Goal: Transaction & Acquisition: Purchase product/service

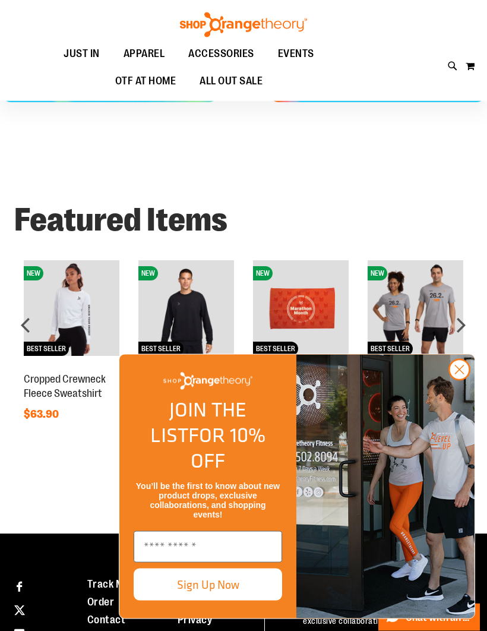
scroll to position [526, 0]
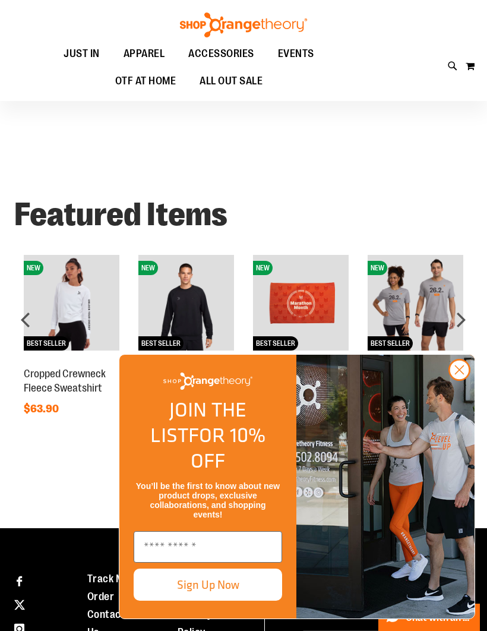
click at [467, 379] on circle "Close dialog" at bounding box center [460, 370] width 20 height 20
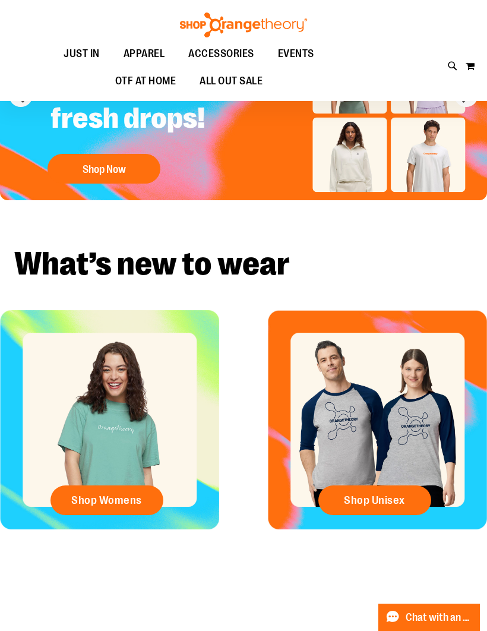
scroll to position [93, 0]
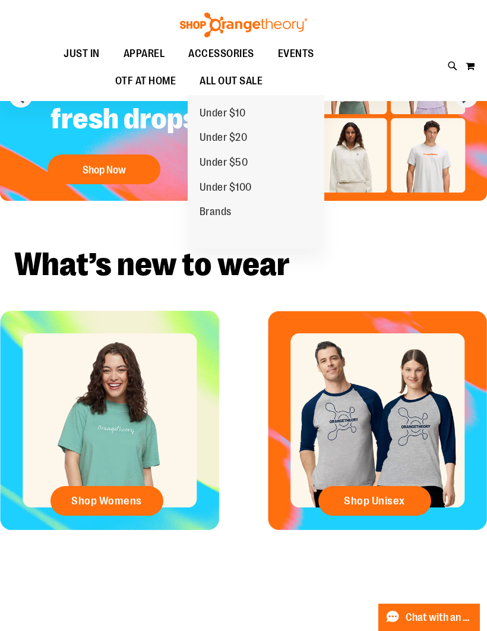
click at [227, 81] on span "ALL OUT SALE" at bounding box center [231, 81] width 63 height 27
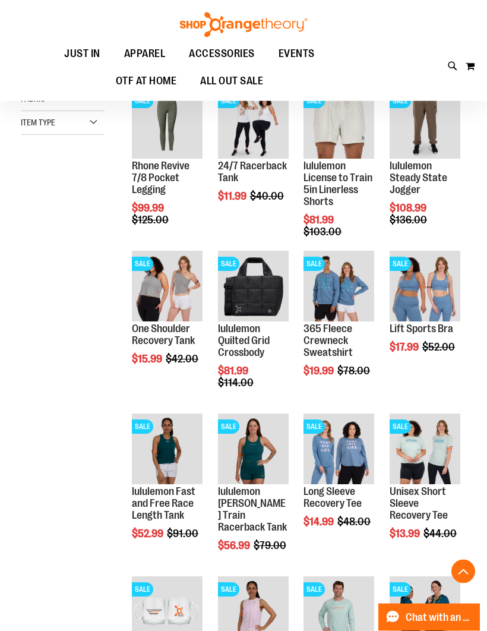
scroll to position [310, 0]
click at [342, 443] on span "Quickview" at bounding box center [331, 458] width 56 height 31
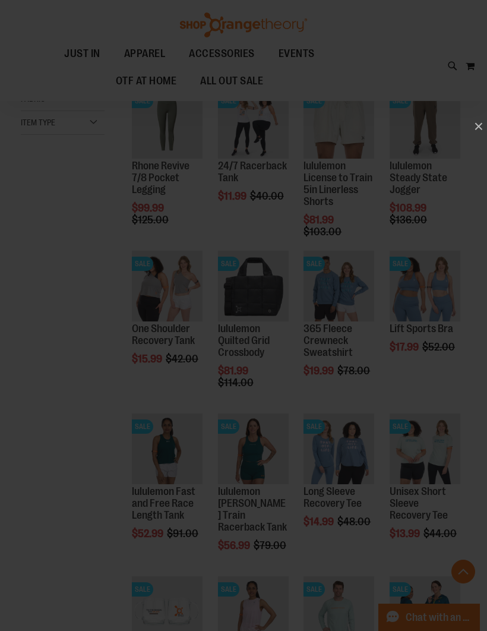
scroll to position [0, 0]
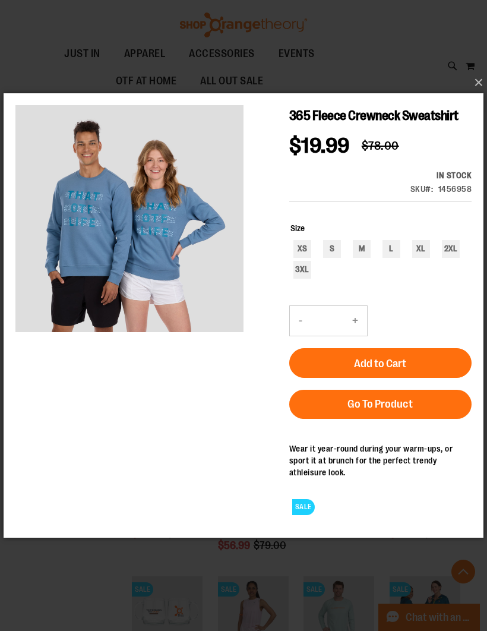
click at [40, 71] on div "×" at bounding box center [243, 315] width 487 height 631
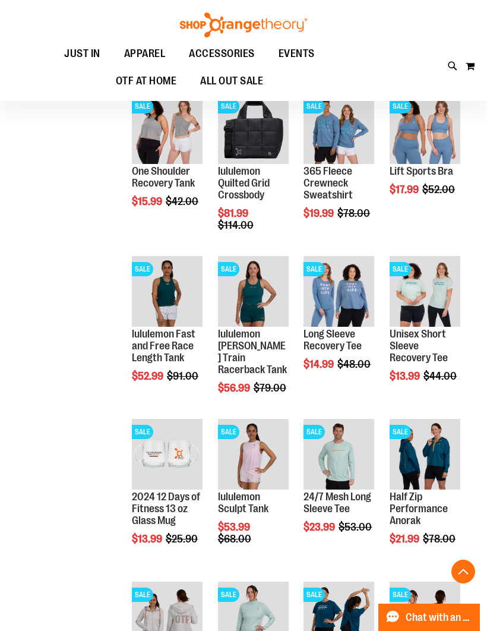
scroll to position [468, 0]
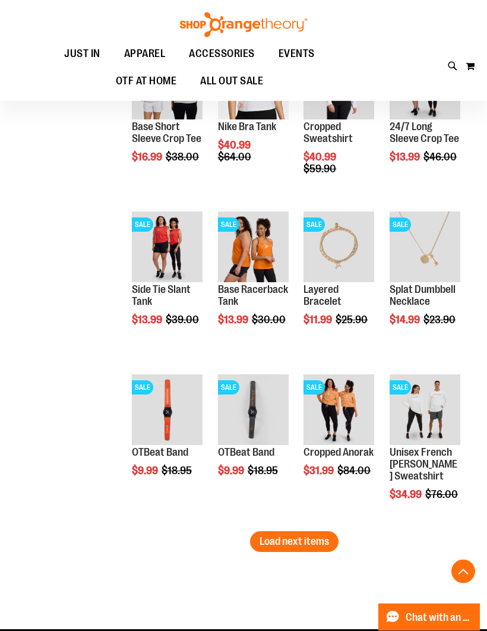
scroll to position [1163, 0]
click at [243, 392] on span "Quickview" at bounding box center [246, 407] width 56 height 31
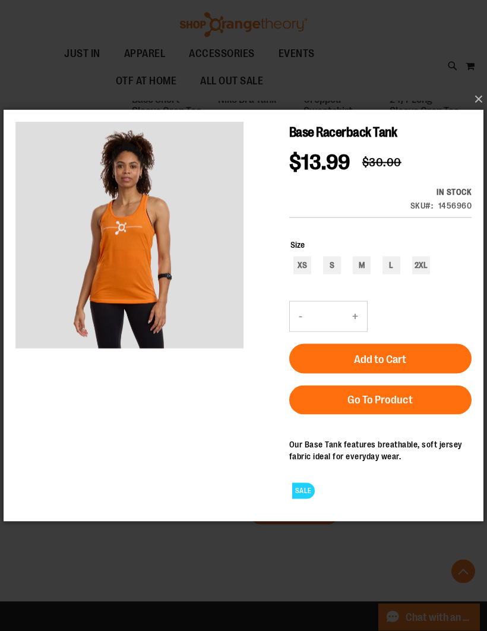
scroll to position [1191, 0]
click at [393, 258] on div "L" at bounding box center [391, 265] width 18 height 18
type input "***"
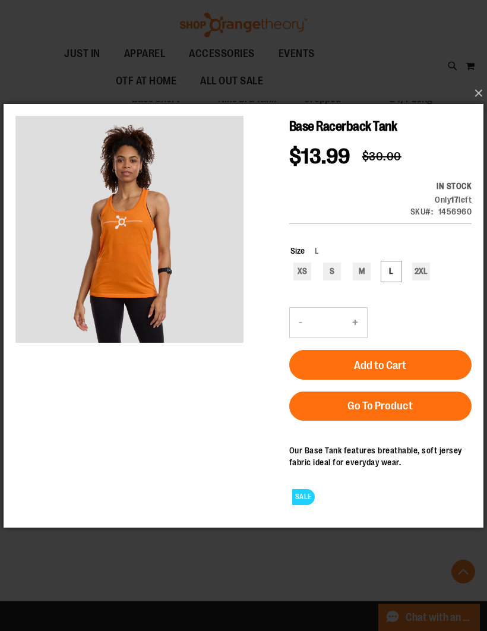
click at [341, 356] on button "Add to Cart" at bounding box center [380, 364] width 182 height 30
click at [479, 106] on button "×" at bounding box center [247, 93] width 480 height 26
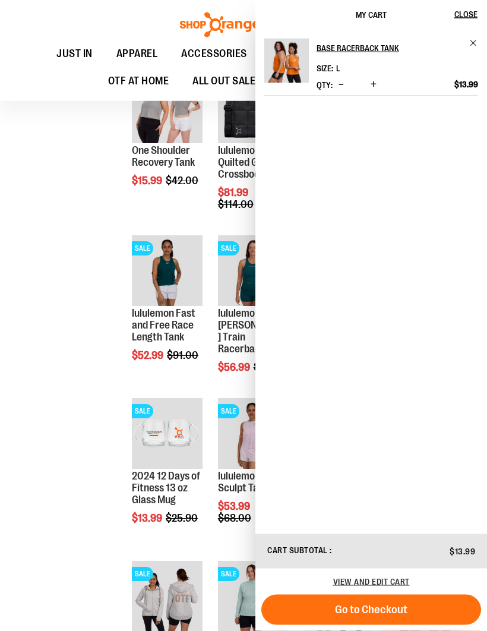
scroll to position [489, 0]
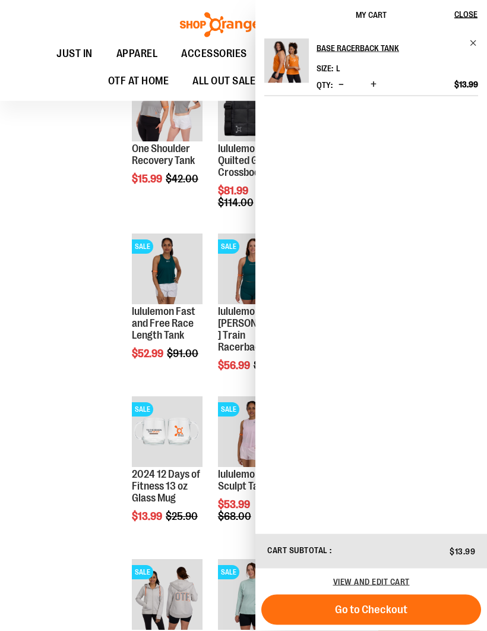
click at [465, 11] on span "Close" at bounding box center [465, 15] width 23 height 10
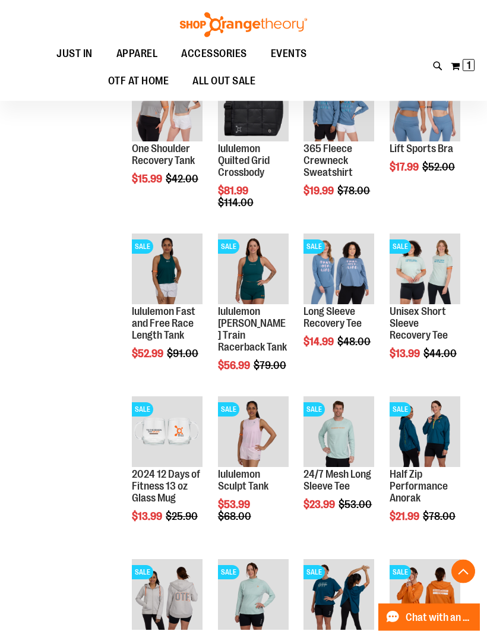
scroll to position [490, 0]
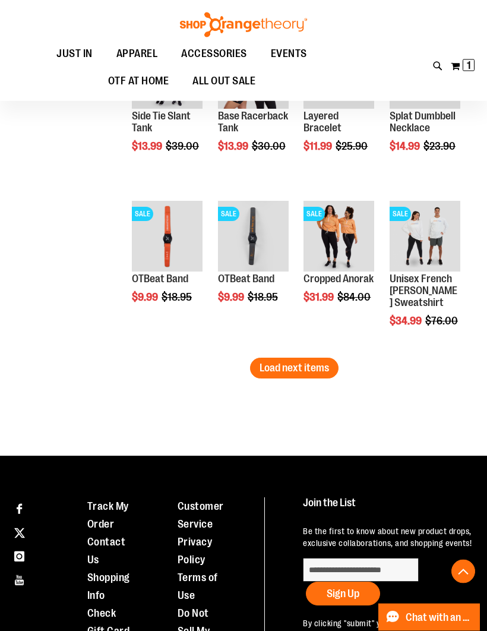
scroll to position [1336, 0]
click at [283, 364] on span "Load next items" at bounding box center [294, 368] width 69 height 12
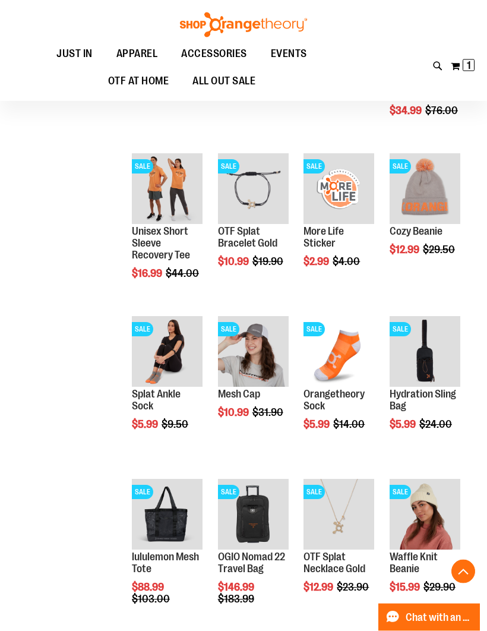
scroll to position [1546, 0]
click at [159, 346] on span "Quickview" at bounding box center [160, 361] width 56 height 31
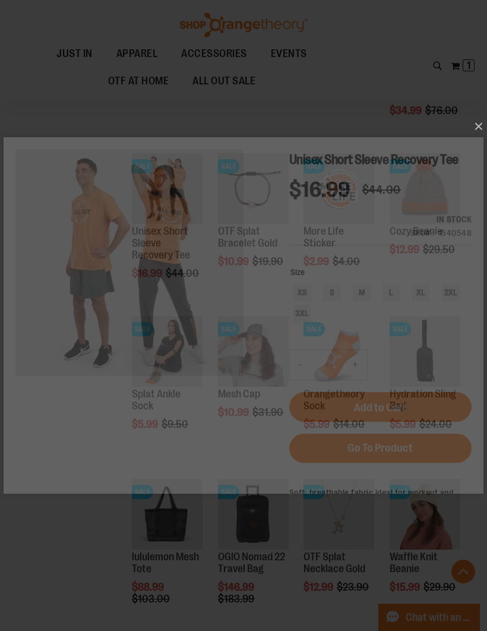
scroll to position [0, 0]
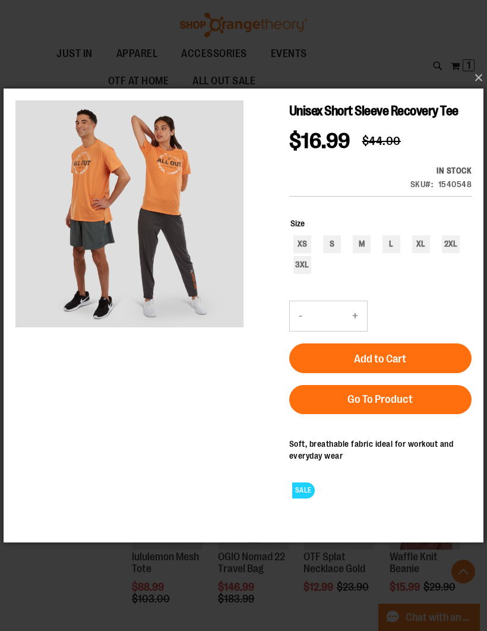
click at [469, 91] on button "×" at bounding box center [247, 78] width 480 height 26
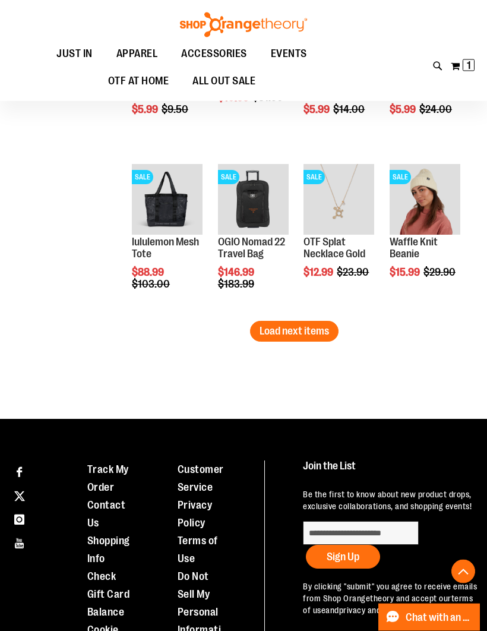
scroll to position [1861, 0]
click at [285, 329] on span "Load next items" at bounding box center [294, 331] width 69 height 12
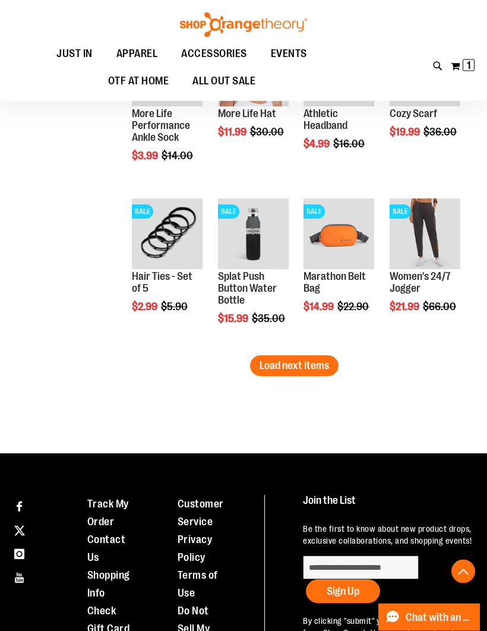
scroll to position [2315, 0]
click at [290, 359] on span "Load next items" at bounding box center [294, 365] width 69 height 12
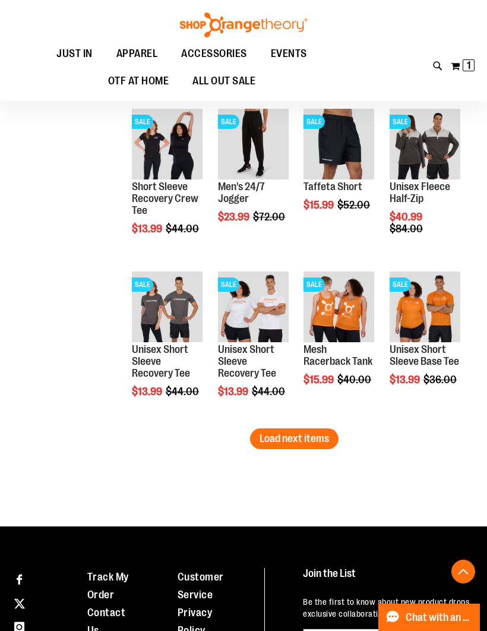
scroll to position [2731, 0]
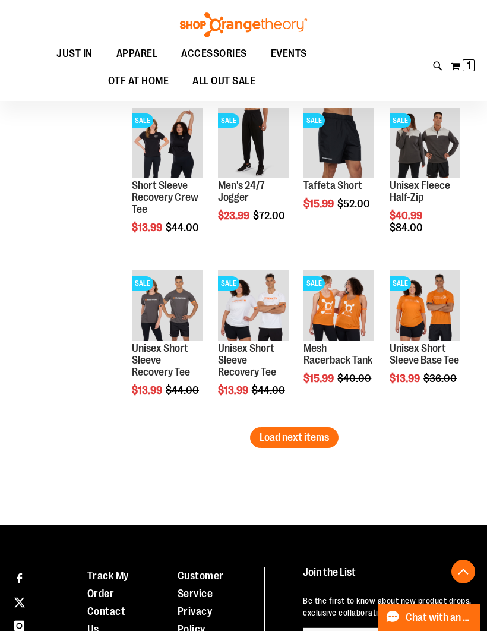
click at [290, 430] on button "Load next items" at bounding box center [294, 437] width 88 height 21
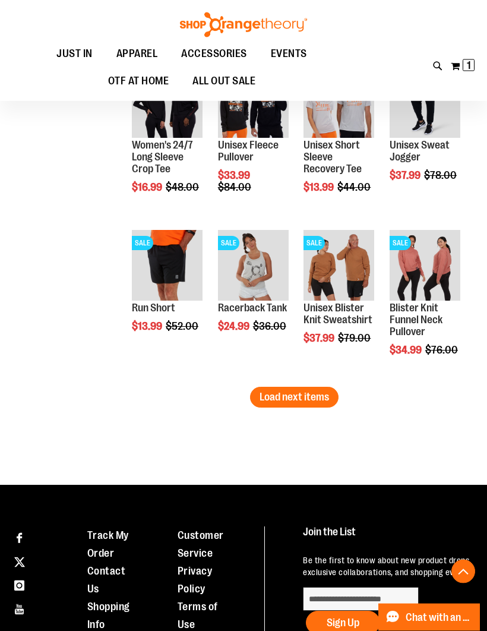
scroll to position [3260, 0]
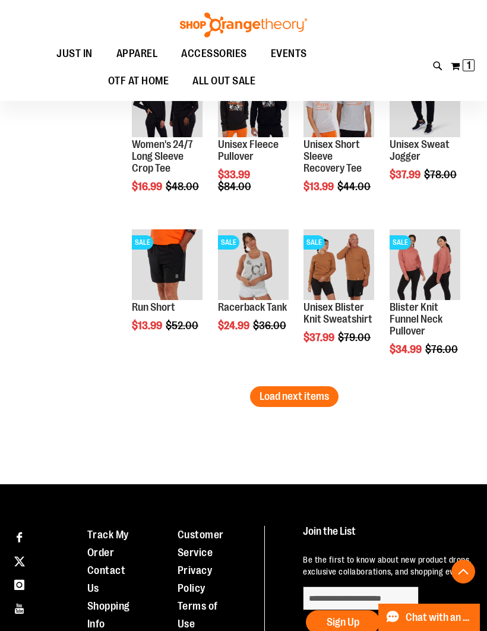
click at [290, 392] on span "Load next items" at bounding box center [294, 396] width 69 height 12
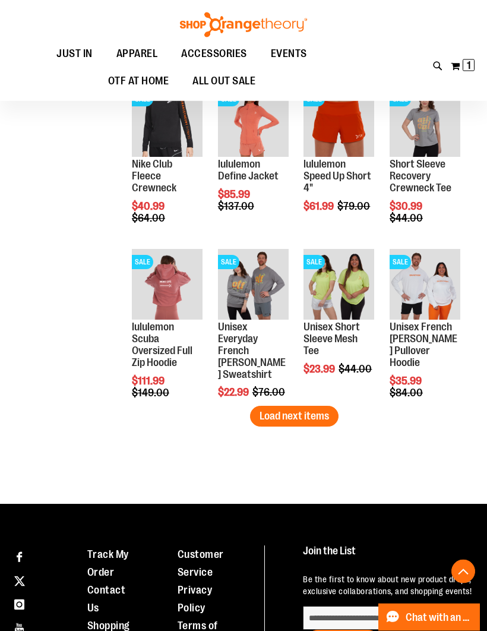
scroll to position [3731, 0]
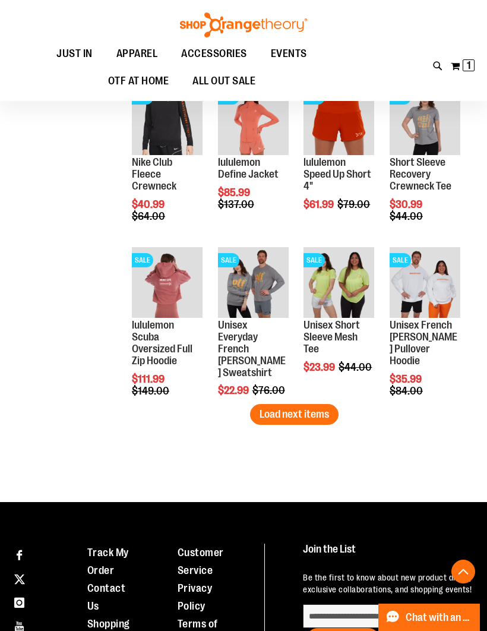
click at [285, 406] on button "Load next items" at bounding box center [294, 414] width 88 height 21
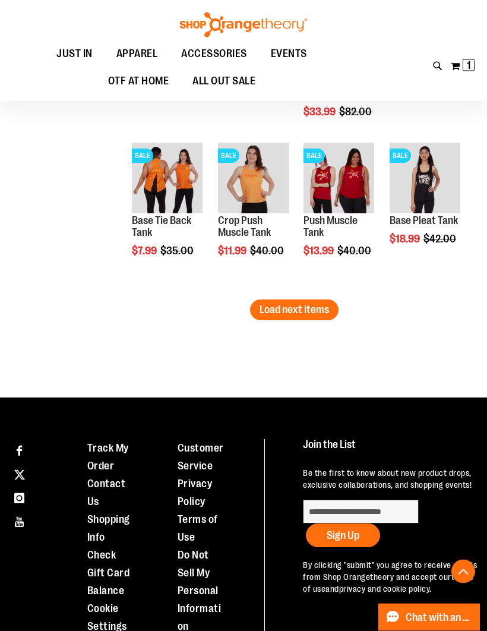
scroll to position [4323, 0]
click at [285, 308] on span "Load next items" at bounding box center [294, 309] width 69 height 12
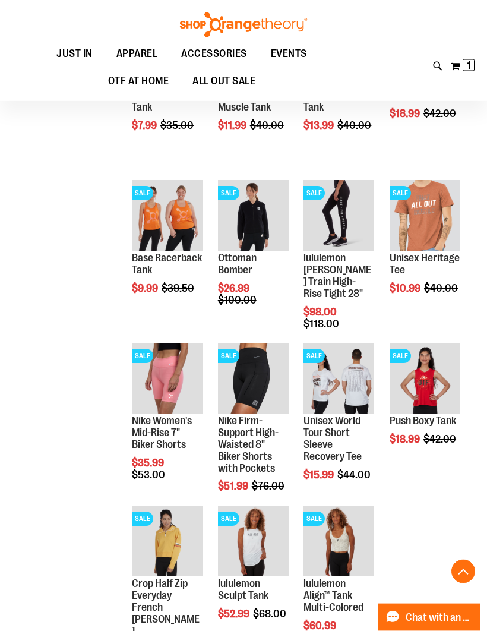
scroll to position [4450, 0]
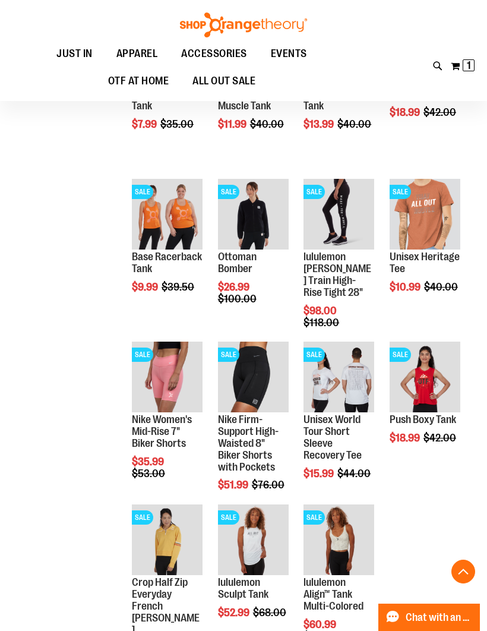
click at [165, 359] on span "Quickview" at bounding box center [160, 374] width 56 height 31
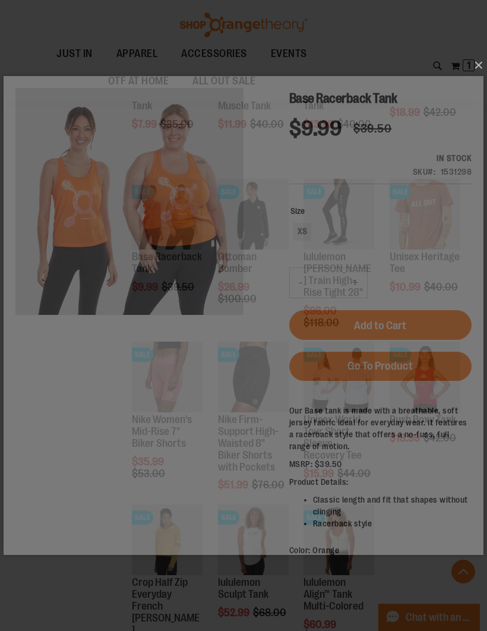
scroll to position [0, 0]
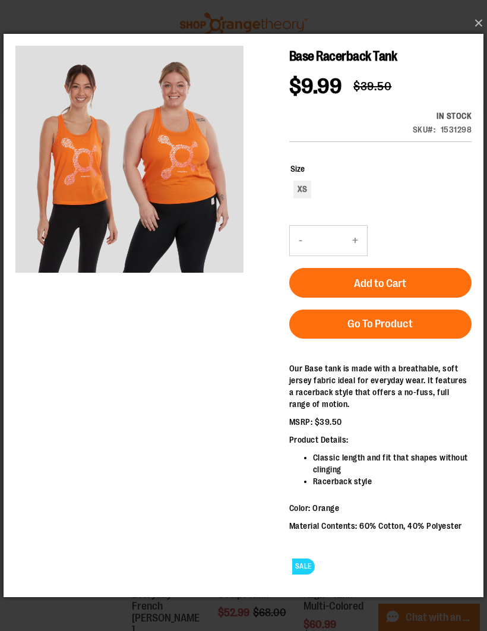
click at [481, 36] on button "×" at bounding box center [247, 23] width 480 height 26
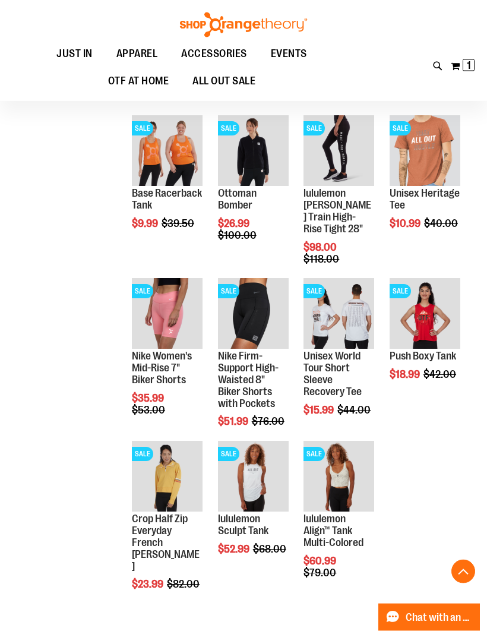
scroll to position [4513, 0]
click at [335, 482] on span "Quickview" at bounding box center [331, 497] width 56 height 31
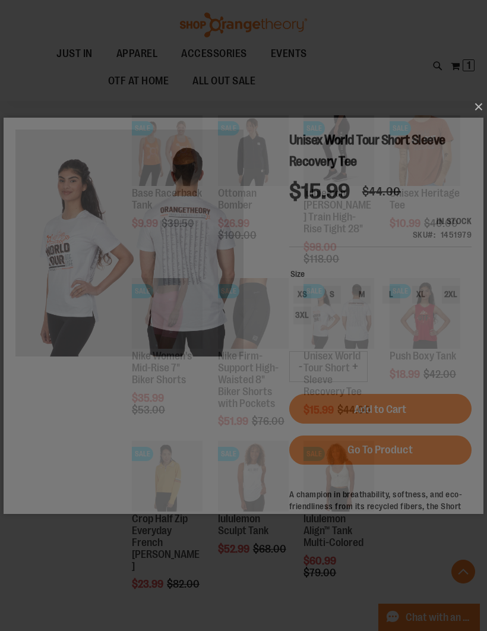
scroll to position [0, 0]
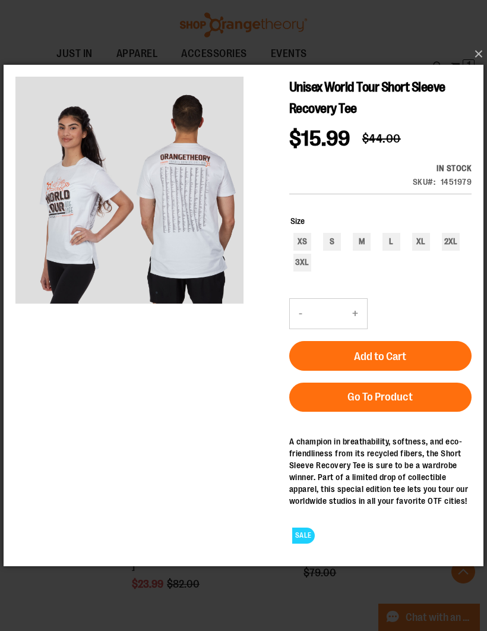
click at [479, 67] on button "×" at bounding box center [247, 54] width 480 height 26
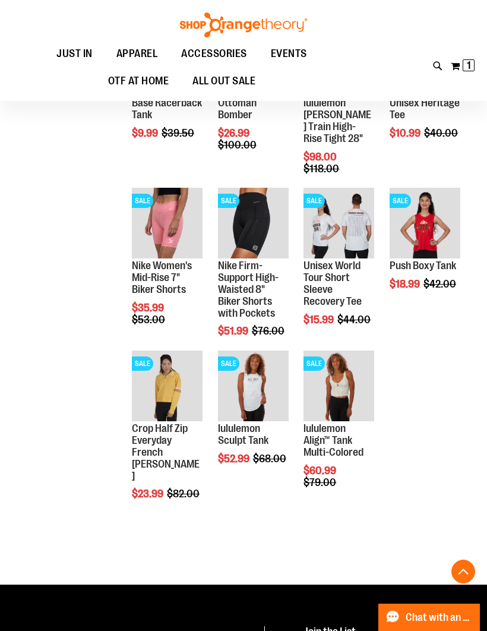
scroll to position [4597, 0]
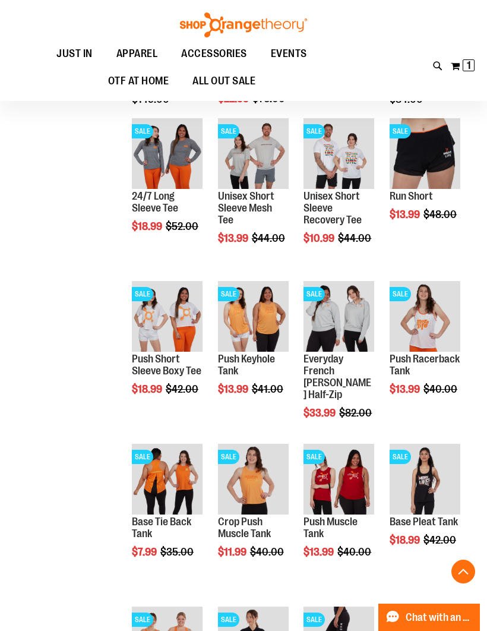
scroll to position [4021, 0]
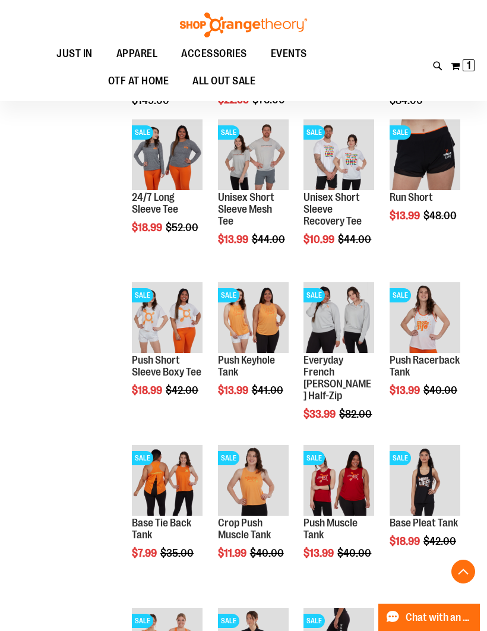
click at [413, 463] on span "Quickview" at bounding box center [418, 478] width 56 height 31
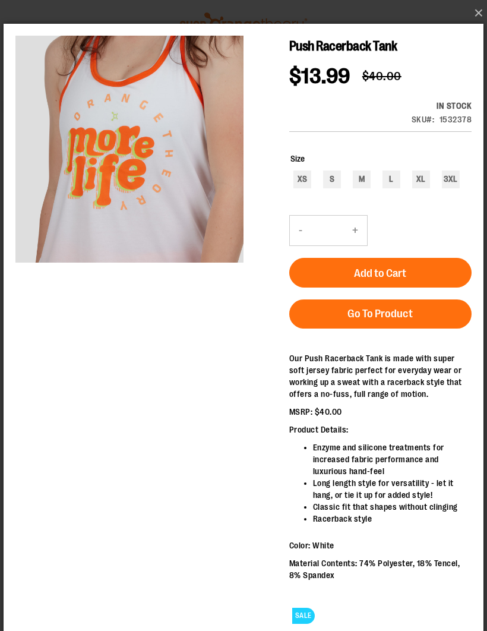
scroll to position [0, 0]
click at [478, 15] on button "×" at bounding box center [247, 13] width 480 height 26
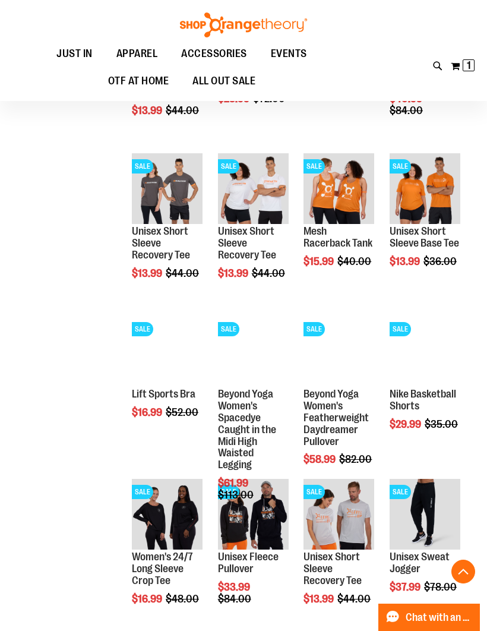
scroll to position [2848, 0]
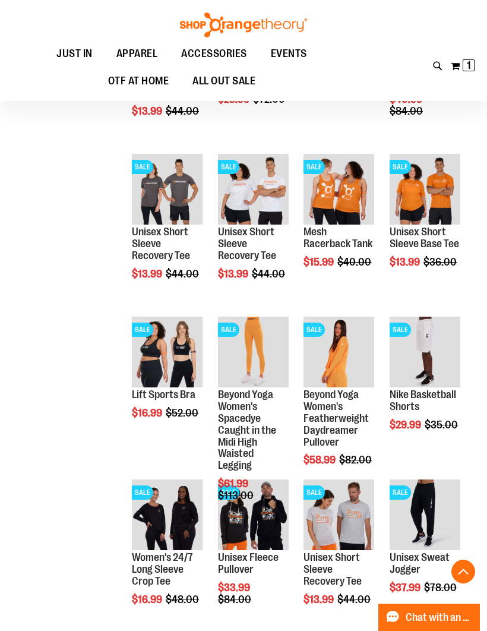
click at [440, 334] on span "Quickview" at bounding box center [418, 349] width 56 height 31
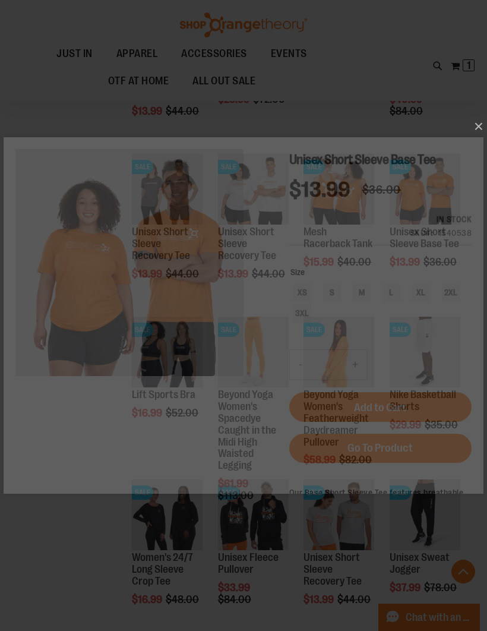
scroll to position [0, 0]
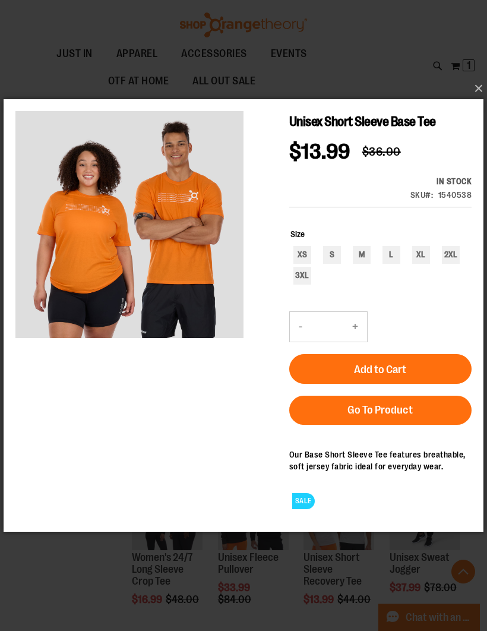
click at [480, 92] on button "×" at bounding box center [247, 88] width 480 height 26
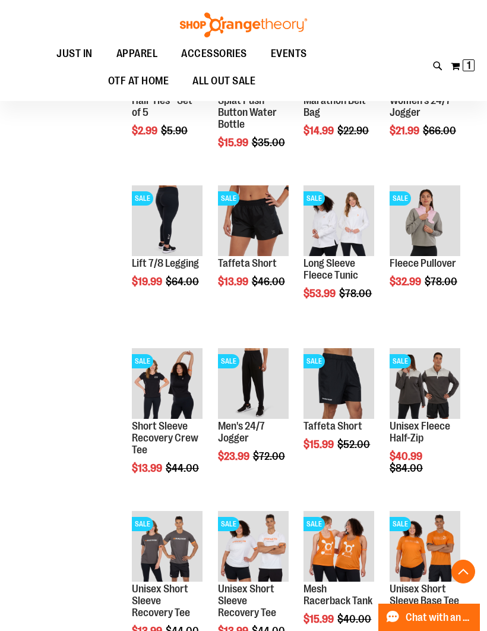
scroll to position [2490, 0]
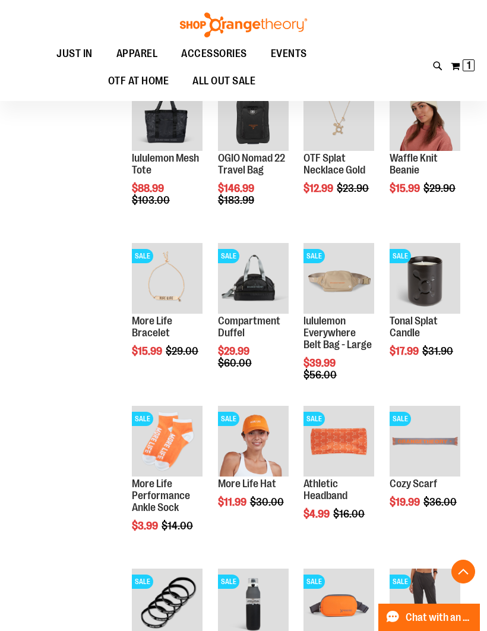
scroll to position [1944, 0]
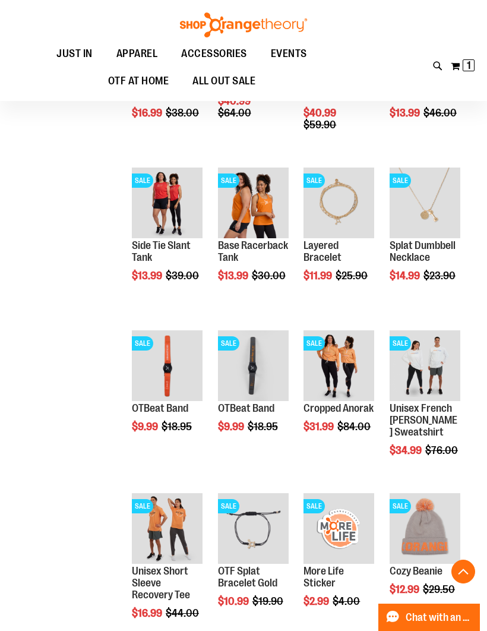
scroll to position [1206, 0]
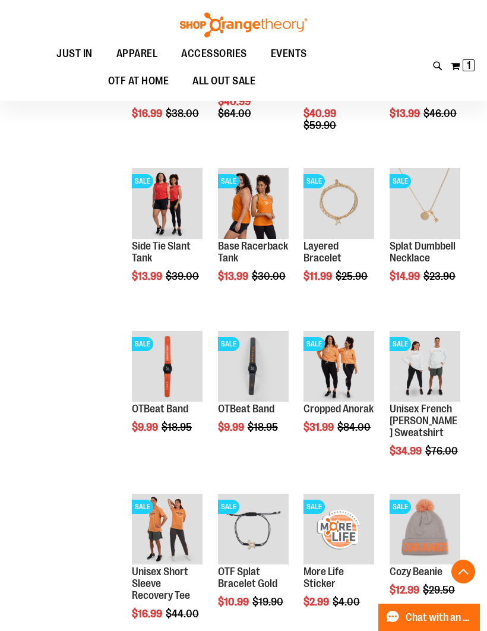
click at [332, 499] on span "Quickview" at bounding box center [331, 514] width 56 height 31
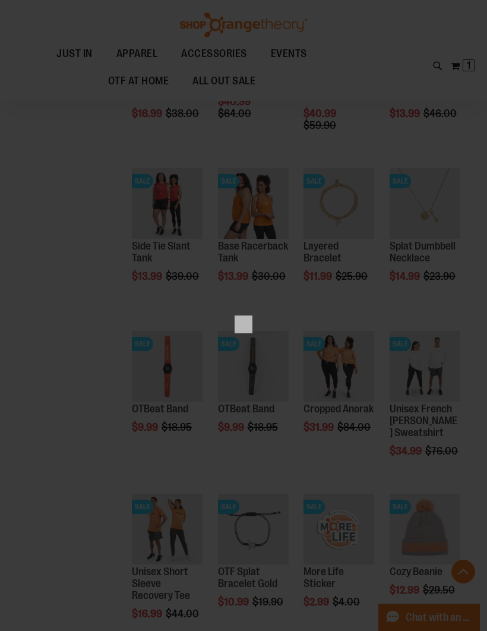
scroll to position [0, 0]
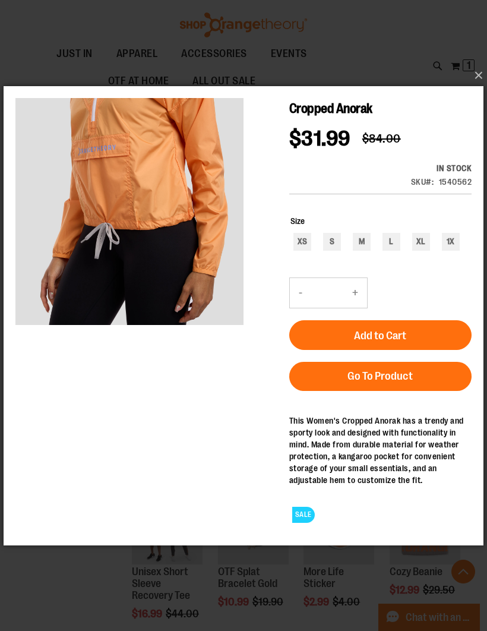
click at [476, 75] on button "×" at bounding box center [247, 75] width 480 height 26
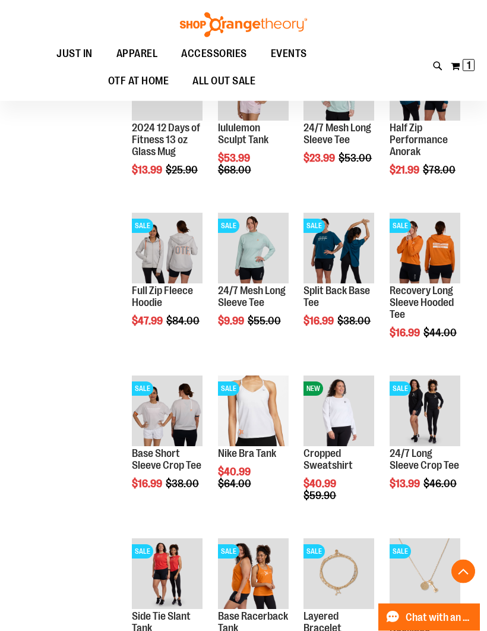
scroll to position [832, 0]
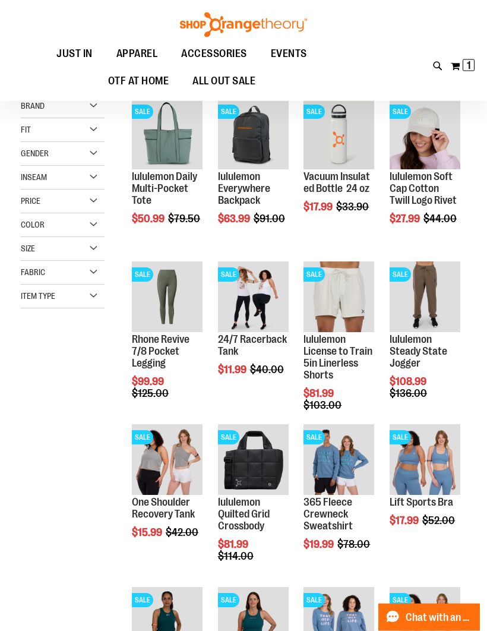
scroll to position [137, 0]
click at [251, 442] on span "Quickview" at bounding box center [246, 457] width 56 height 31
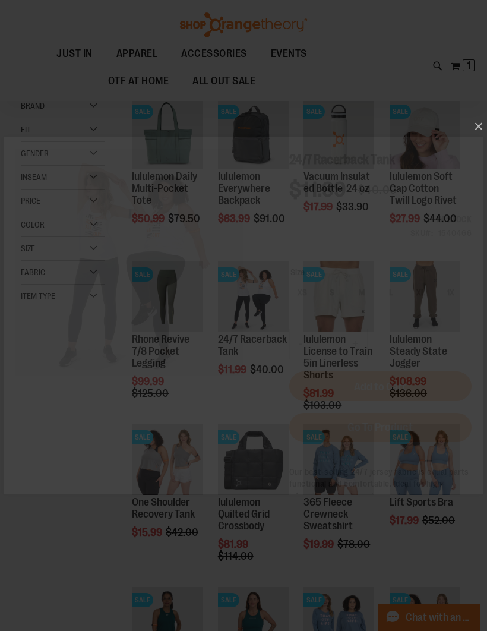
scroll to position [0, 0]
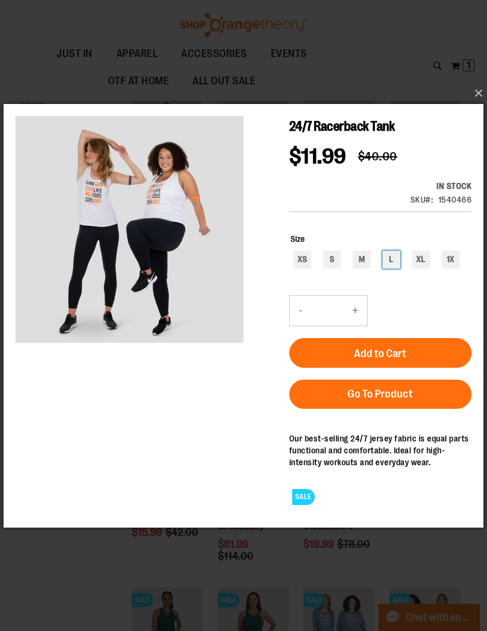
click at [387, 261] on div "L" at bounding box center [391, 259] width 18 height 18
type input "***"
click at [406, 352] on span "Add to Cart" at bounding box center [380, 352] width 52 height 13
click at [471, 93] on button "×" at bounding box center [247, 93] width 480 height 26
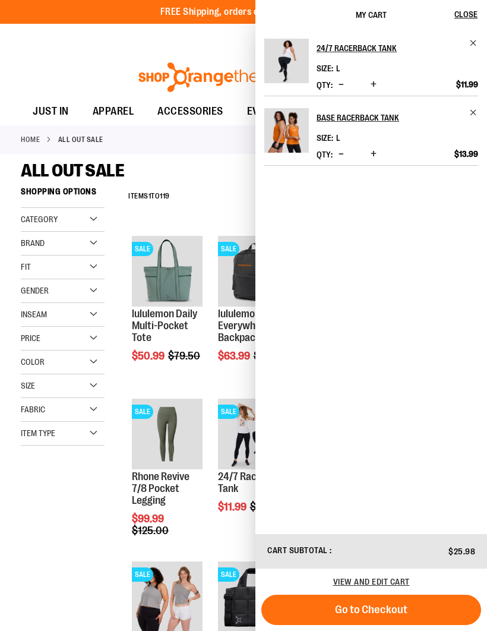
click at [472, 11] on span "Close" at bounding box center [465, 15] width 23 height 10
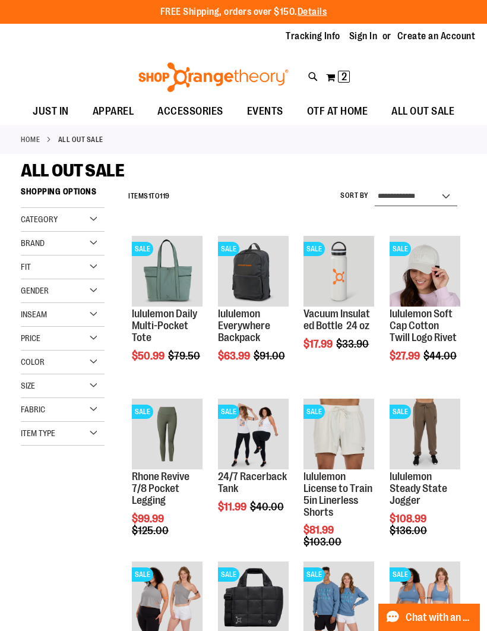
click at [434, 194] on select "**********" at bounding box center [416, 196] width 83 height 19
click at [55, 363] on div "Color" at bounding box center [63, 362] width 84 height 24
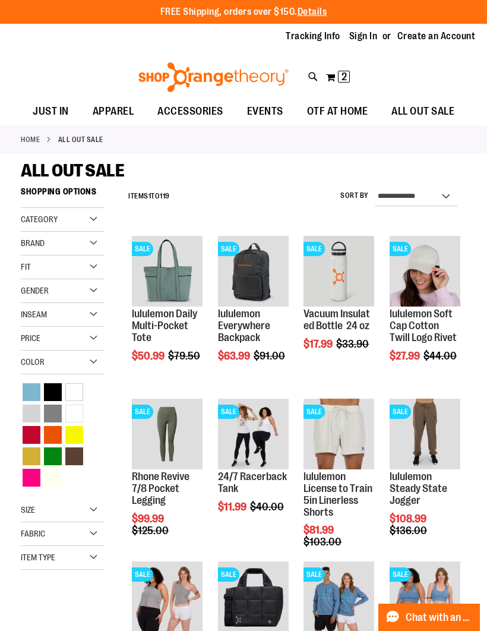
click at [54, 435] on div "Orange" at bounding box center [53, 435] width 18 height 18
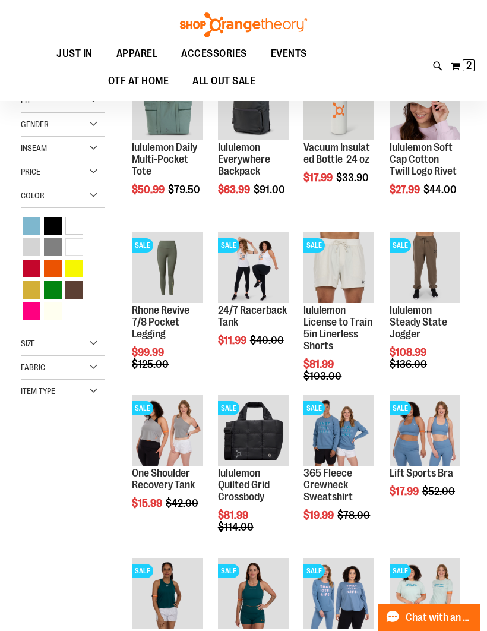
scroll to position [181, 0]
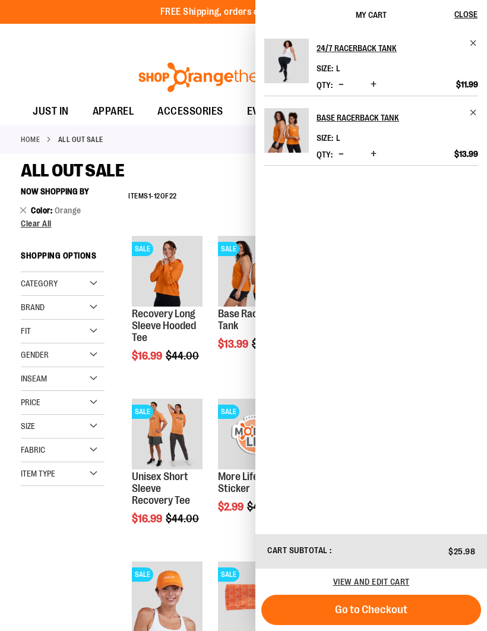
click at [470, 15] on span "Close" at bounding box center [465, 15] width 23 height 10
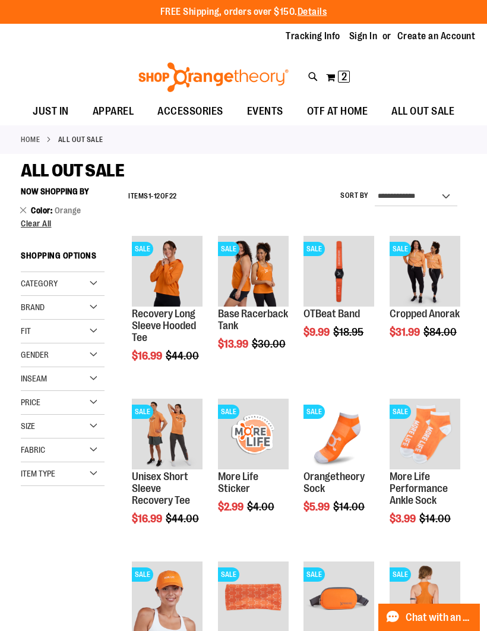
click at [45, 225] on span "Clear All" at bounding box center [36, 224] width 31 height 10
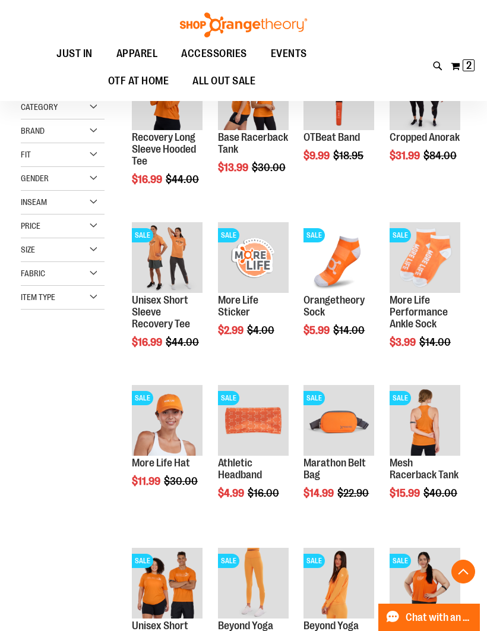
scroll to position [181, 0]
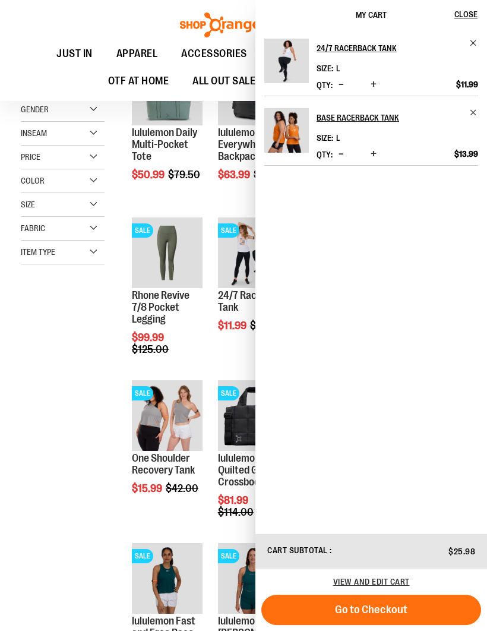
click at [467, 12] on span "Close" at bounding box center [465, 15] width 23 height 10
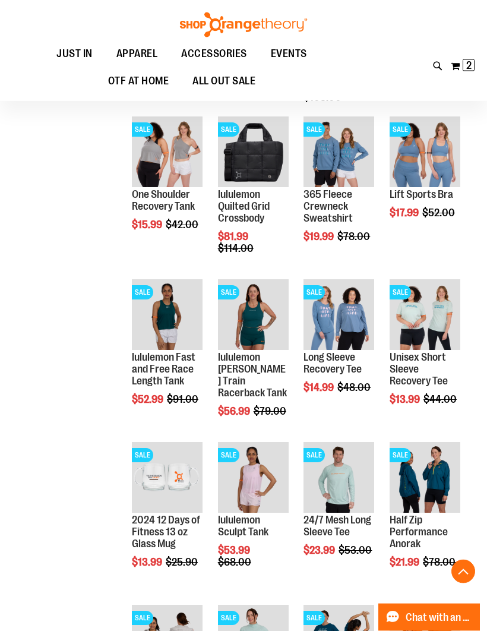
scroll to position [444, 0]
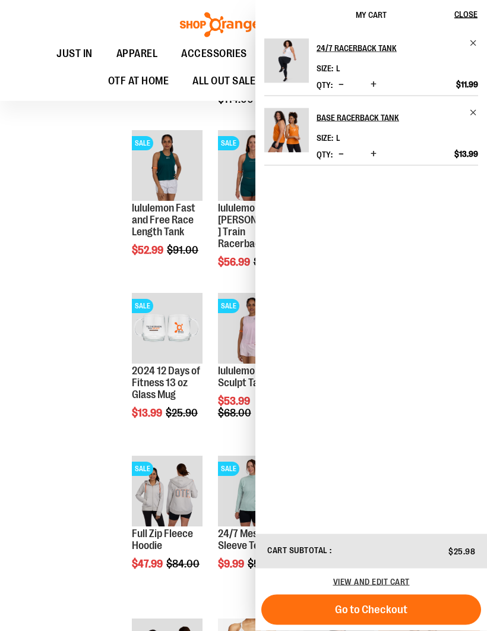
scroll to position [593, 0]
click at [469, 13] on span "Close" at bounding box center [465, 15] width 23 height 10
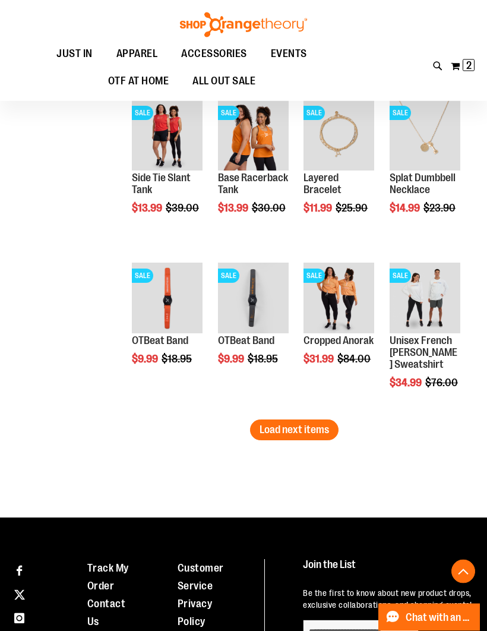
scroll to position [1280, 0]
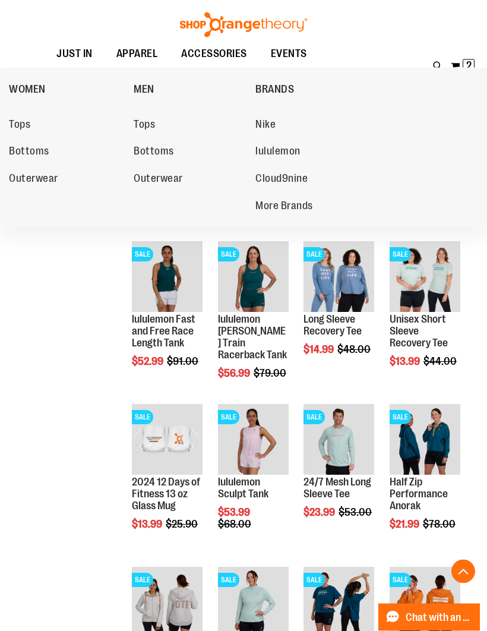
scroll to position [482, 0]
click at [22, 122] on span "Tops" at bounding box center [19, 125] width 21 height 15
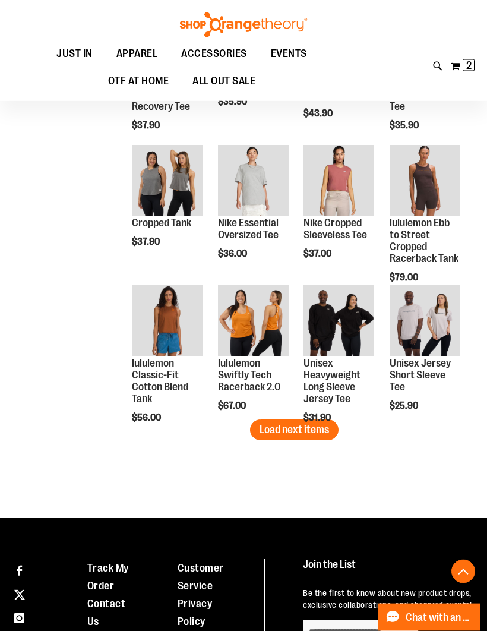
scroll to position [1071, 0]
click at [287, 426] on span "Load next items" at bounding box center [294, 429] width 69 height 12
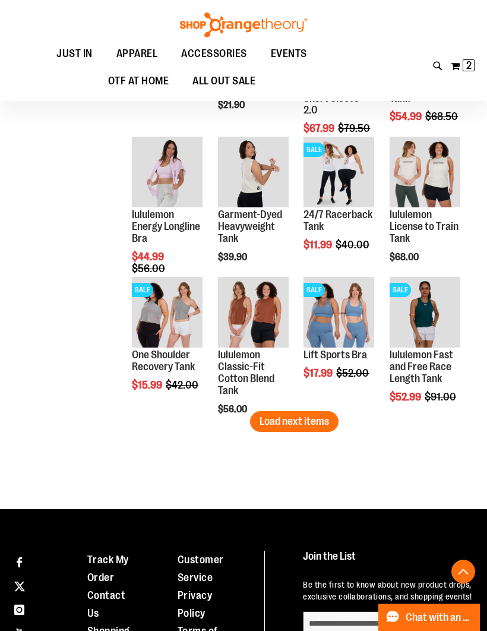
scroll to position [1505, 0]
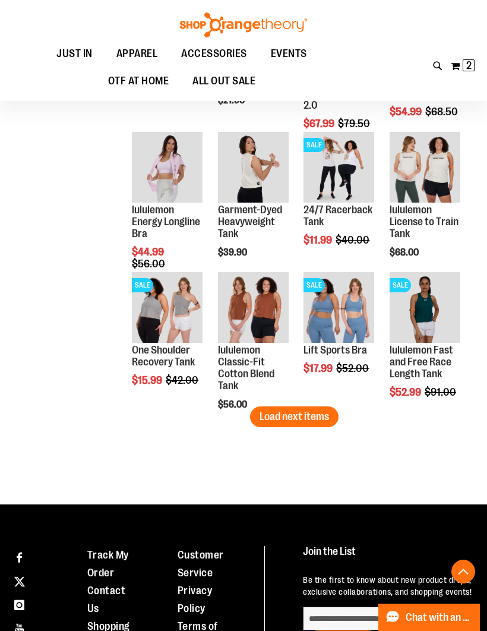
click at [292, 416] on span "Load next items" at bounding box center [294, 416] width 69 height 12
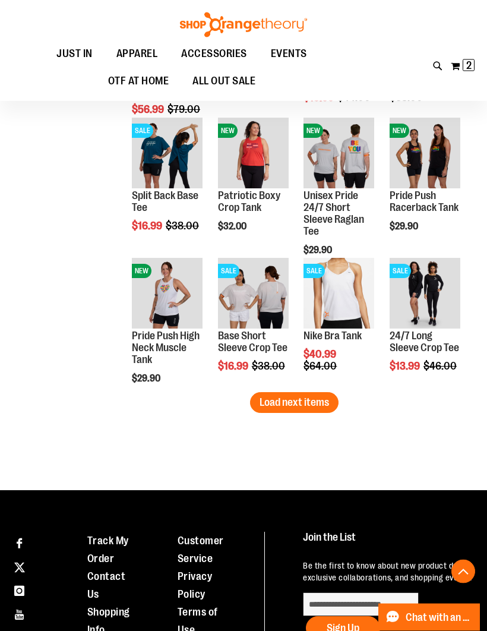
scroll to position [1940, 0]
click at [283, 402] on span "Load next items" at bounding box center [294, 402] width 69 height 12
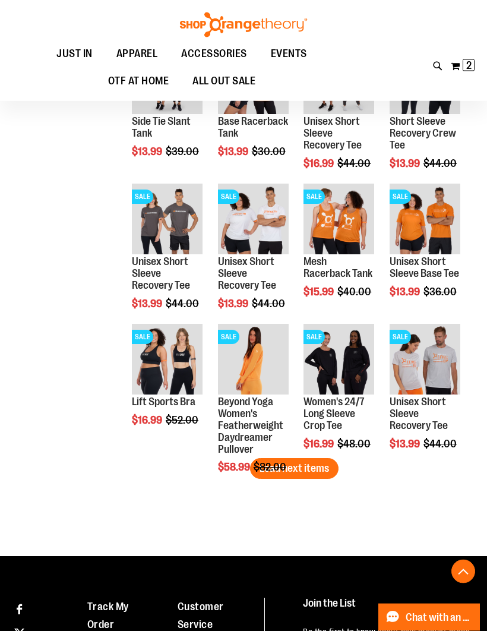
scroll to position [2294, 0]
click at [291, 463] on span "Load next items" at bounding box center [294, 468] width 69 height 12
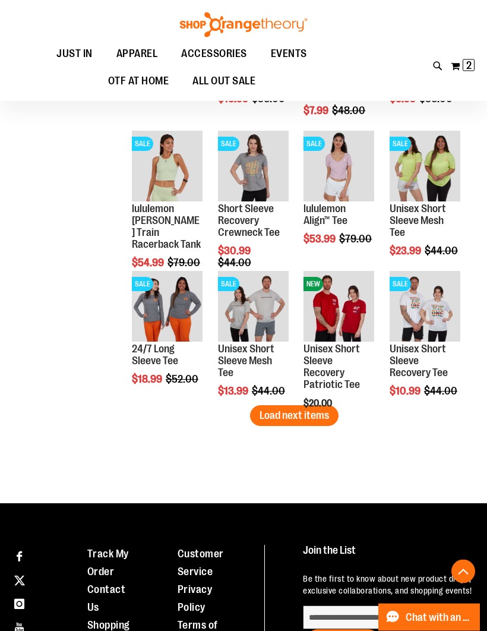
scroll to position [2768, 0]
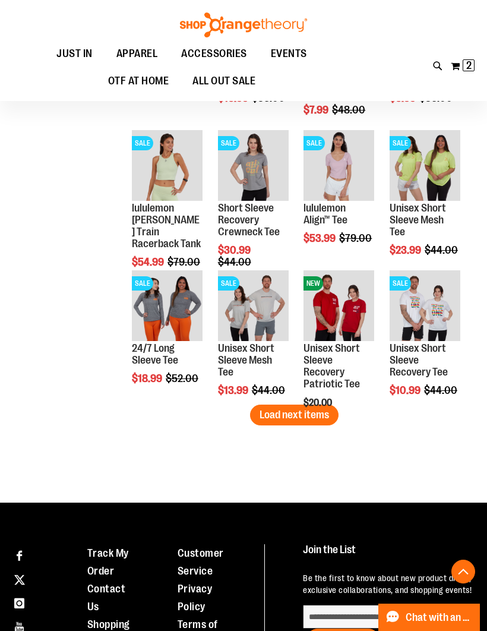
click at [287, 413] on span "Load next items" at bounding box center [294, 415] width 69 height 12
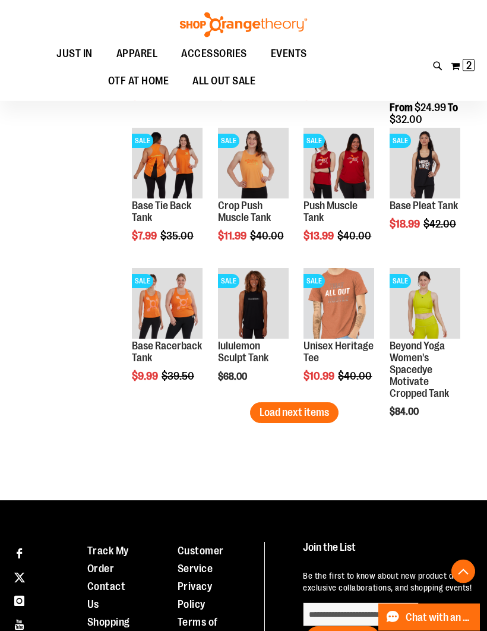
scroll to position [3191, 0]
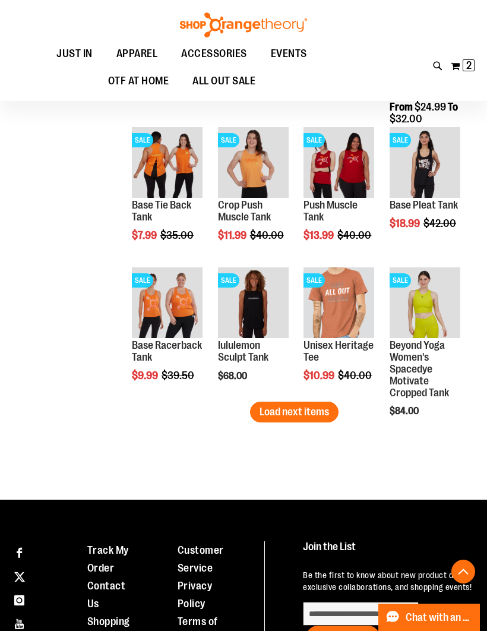
click at [287, 414] on span "Load next items" at bounding box center [294, 412] width 69 height 12
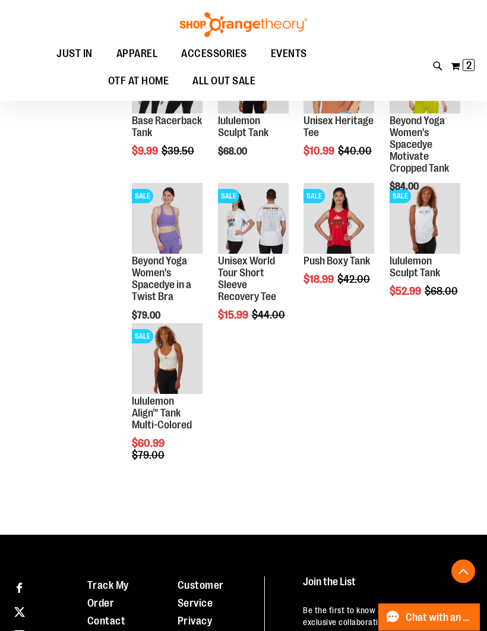
scroll to position [3417, 0]
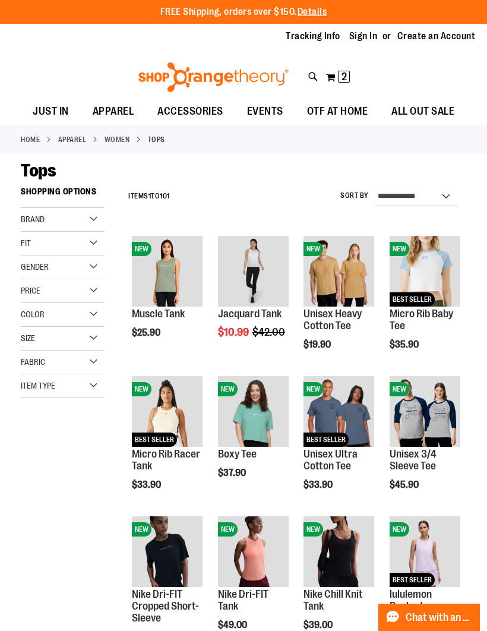
click at [38, 135] on link "Home" at bounding box center [30, 139] width 19 height 11
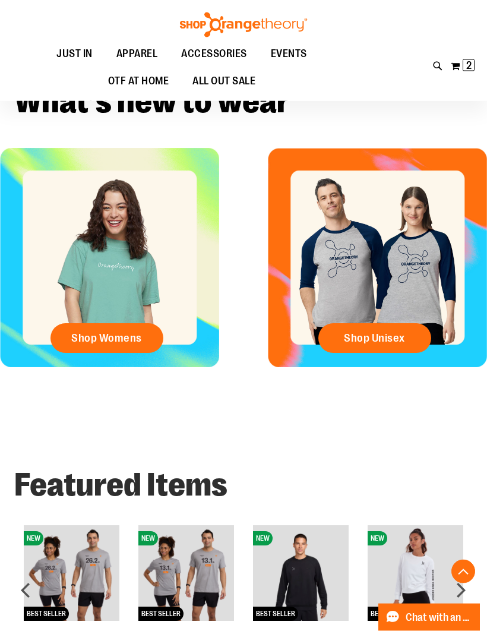
scroll to position [257, 0]
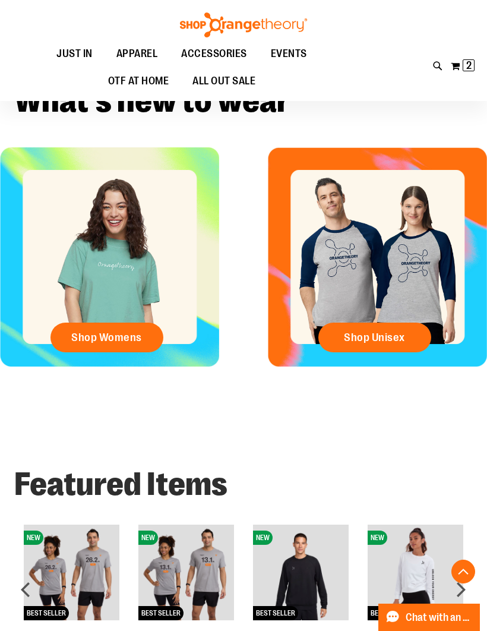
click at [375, 346] on link "Shop Unisex" at bounding box center [374, 337] width 113 height 30
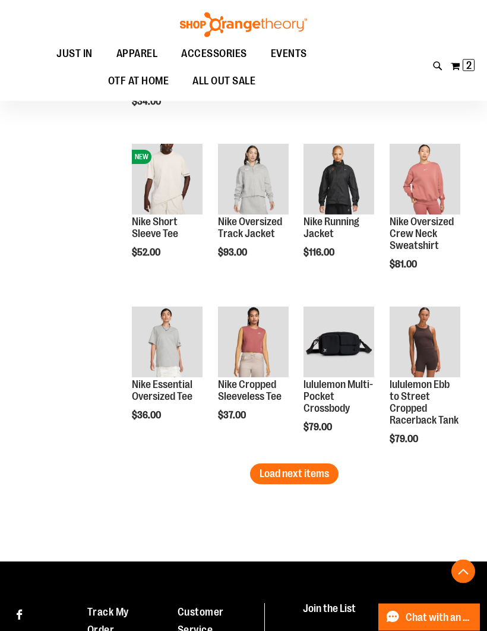
scroll to position [1235, 0]
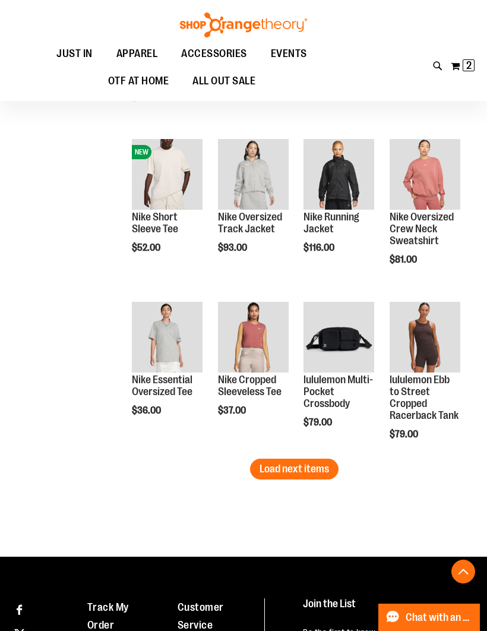
click at [285, 461] on button "Load next items" at bounding box center [294, 468] width 88 height 21
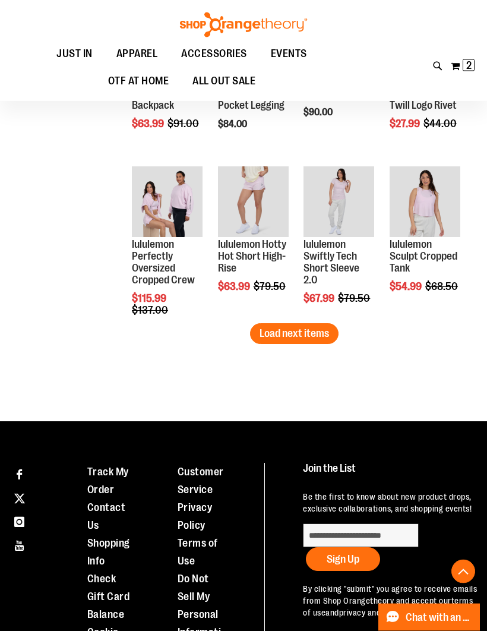
scroll to position [1863, 0]
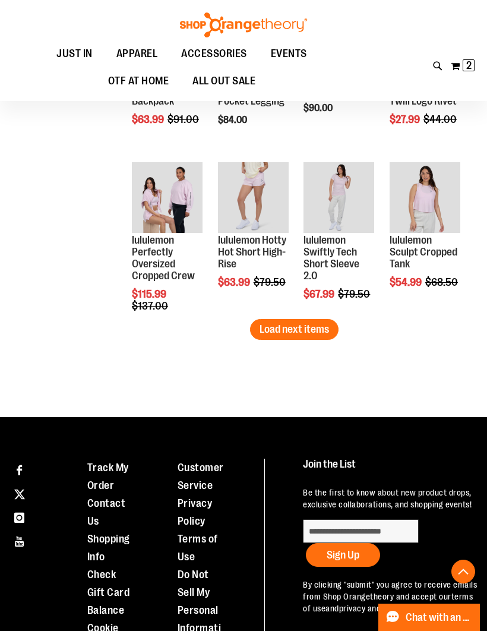
click at [283, 325] on span "Load next items" at bounding box center [294, 329] width 69 height 12
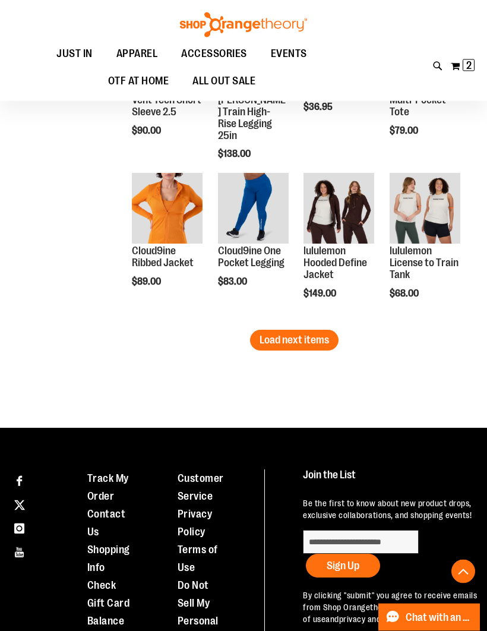
scroll to position [2340, 0]
click at [283, 331] on button "Load next items" at bounding box center [294, 340] width 88 height 21
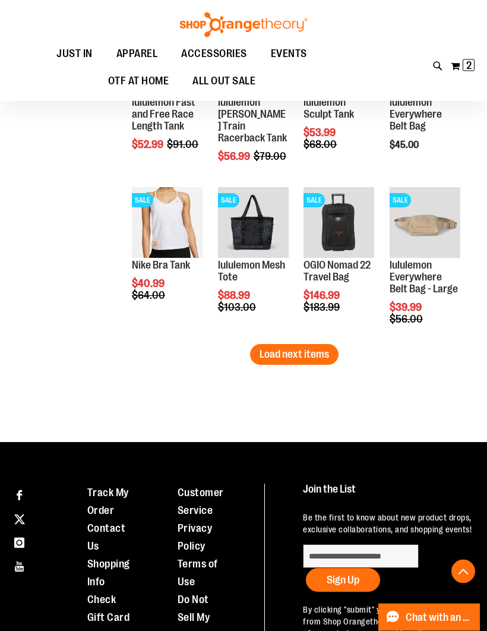
scroll to position [2814, 0]
click at [289, 348] on span "Load next items" at bounding box center [294, 354] width 69 height 12
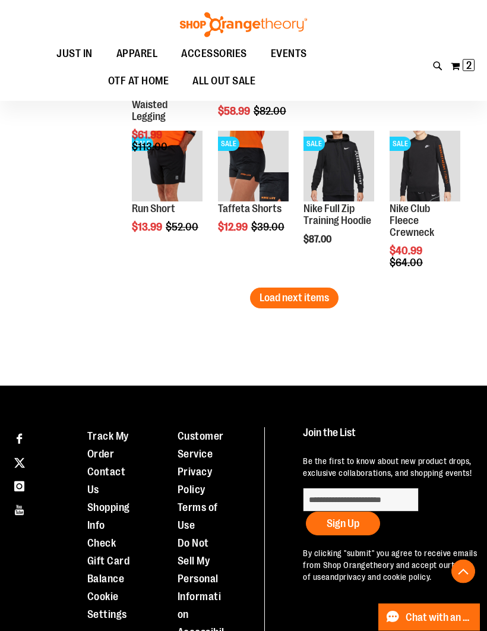
scroll to position [3359, 0]
click at [289, 289] on button "Load next items" at bounding box center [294, 297] width 88 height 21
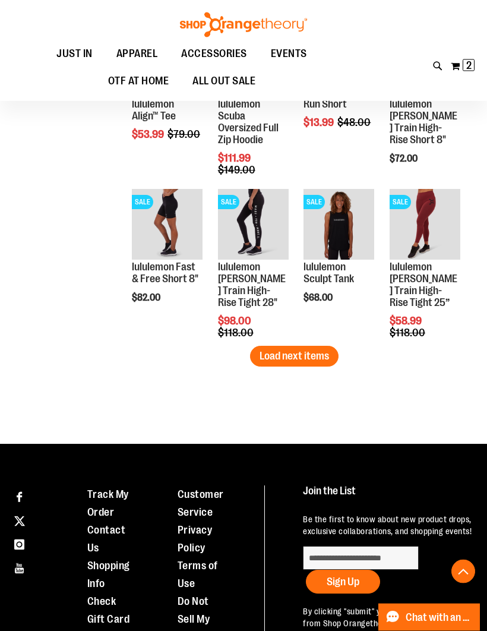
scroll to position [3817, 0]
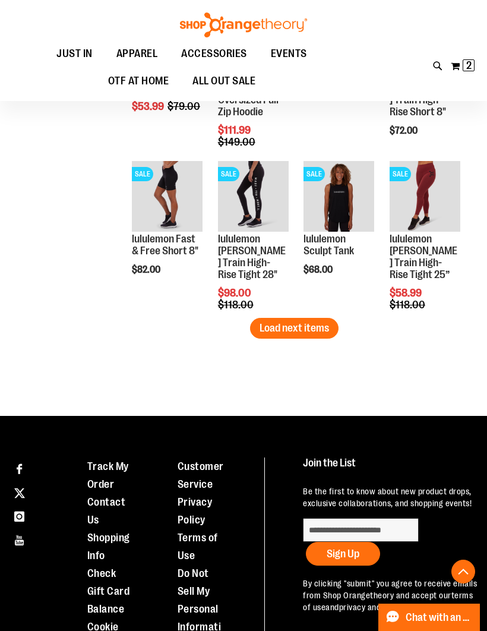
click at [285, 322] on span "Load next items" at bounding box center [294, 328] width 69 height 12
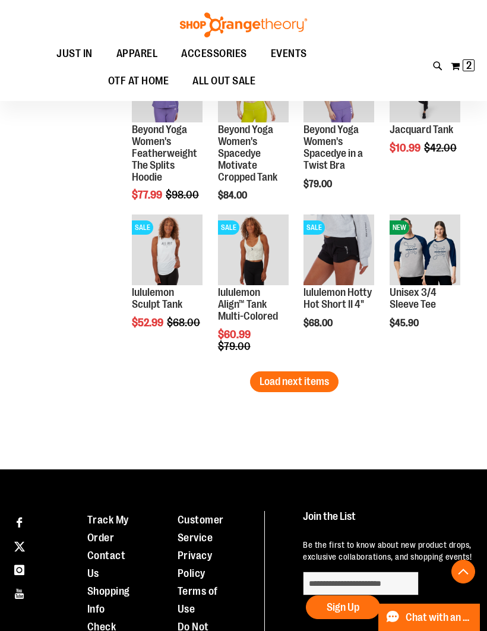
scroll to position [4261, 0]
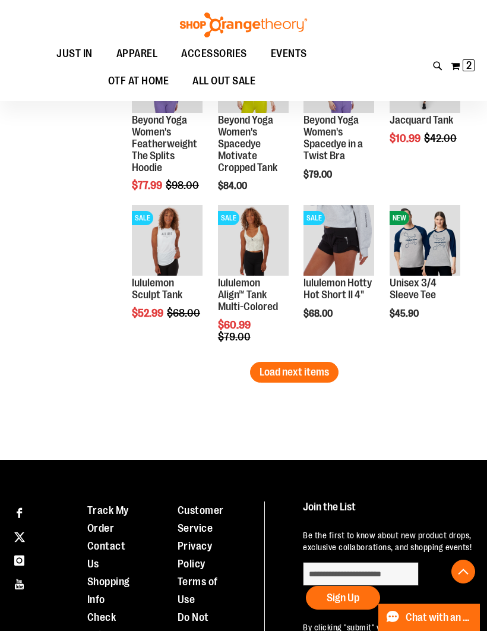
click at [305, 373] on span "Load next items" at bounding box center [294, 372] width 69 height 12
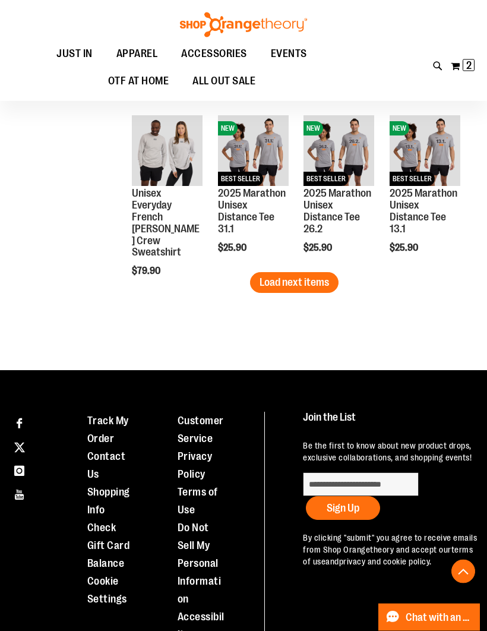
scroll to position [4844, 0]
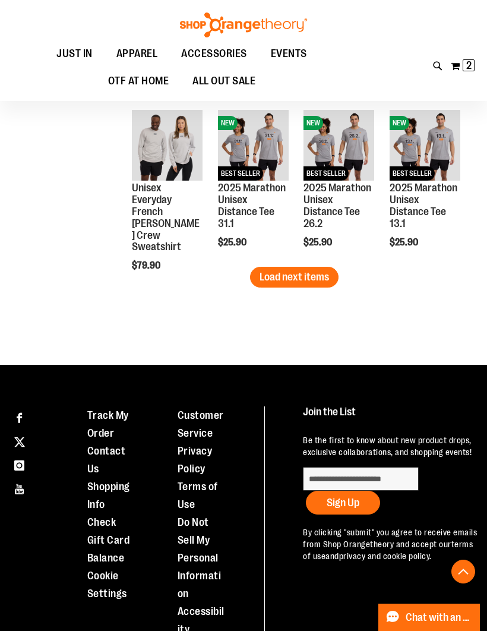
click at [286, 278] on span "Load next items" at bounding box center [294, 277] width 69 height 12
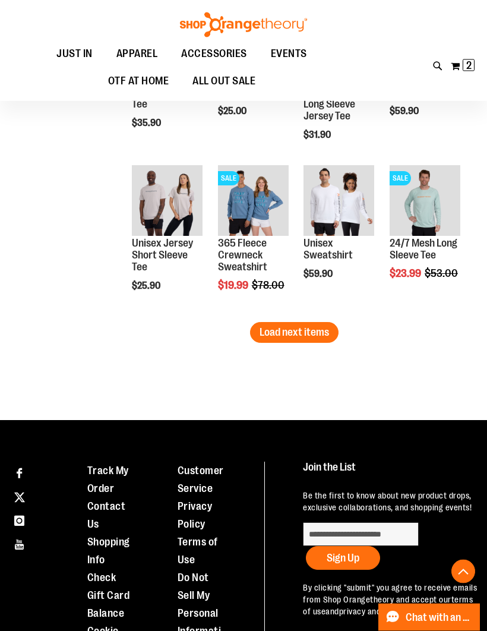
scroll to position [5277, 0]
click at [273, 322] on button "Load next items" at bounding box center [294, 332] width 88 height 21
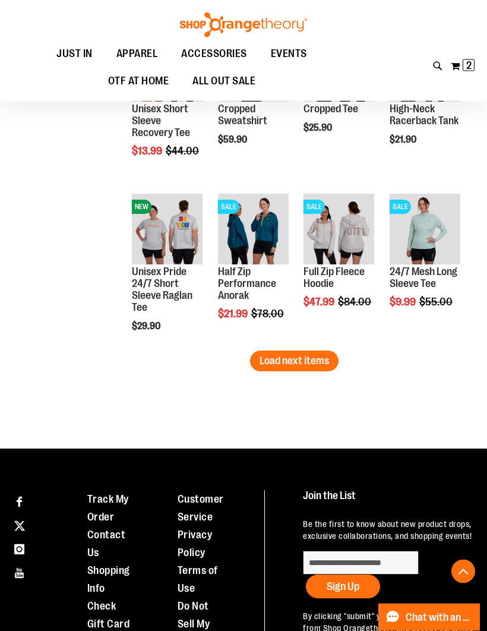
scroll to position [5737, 0]
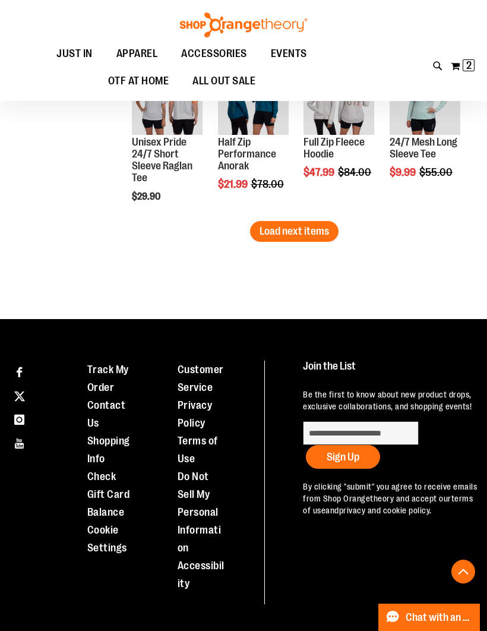
click at [286, 224] on button "Load next items" at bounding box center [294, 231] width 88 height 21
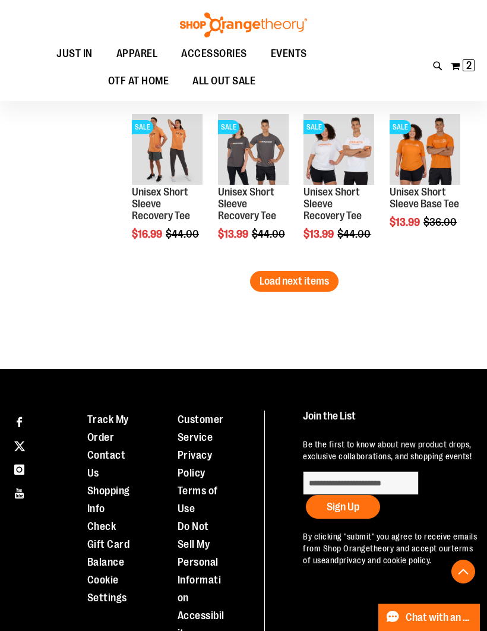
scroll to position [6323, 0]
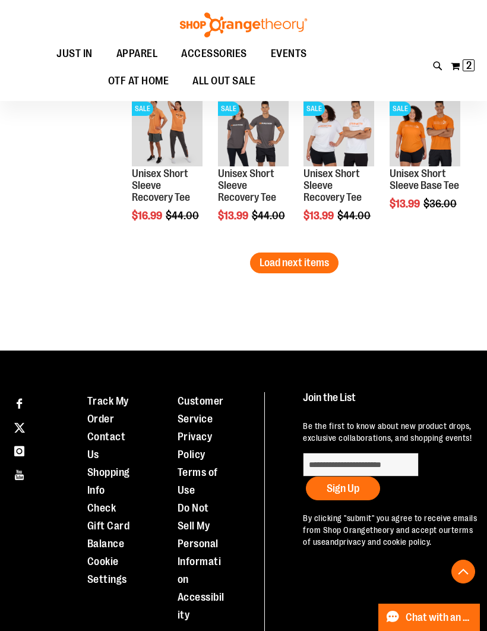
click at [281, 271] on button "Load next items" at bounding box center [294, 262] width 88 height 21
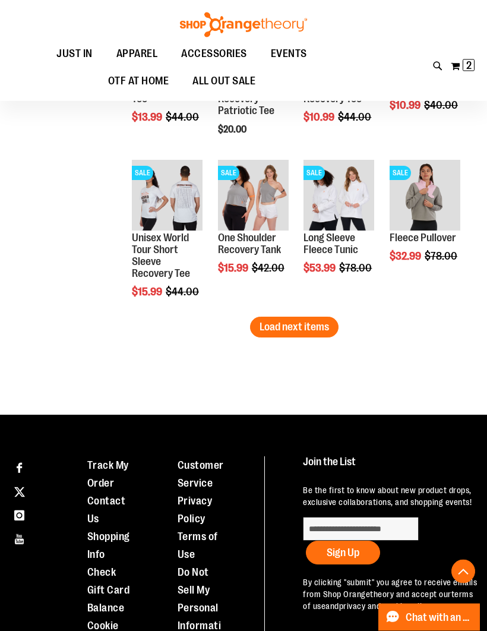
scroll to position [6747, 0]
click at [280, 334] on button "Load next items" at bounding box center [294, 327] width 88 height 21
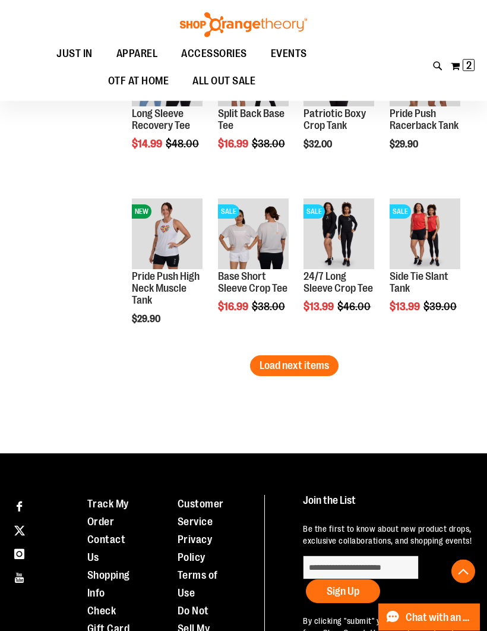
scroll to position [7197, 0]
click at [284, 363] on span "Load next items" at bounding box center [294, 365] width 69 height 12
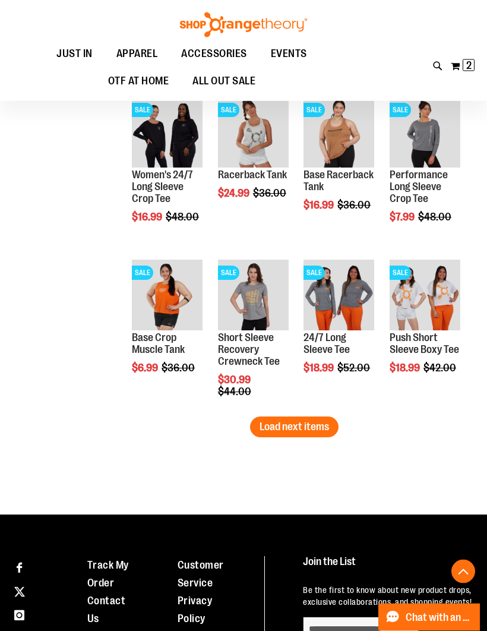
scroll to position [7624, 0]
click at [280, 419] on button "Load next items" at bounding box center [294, 426] width 88 height 21
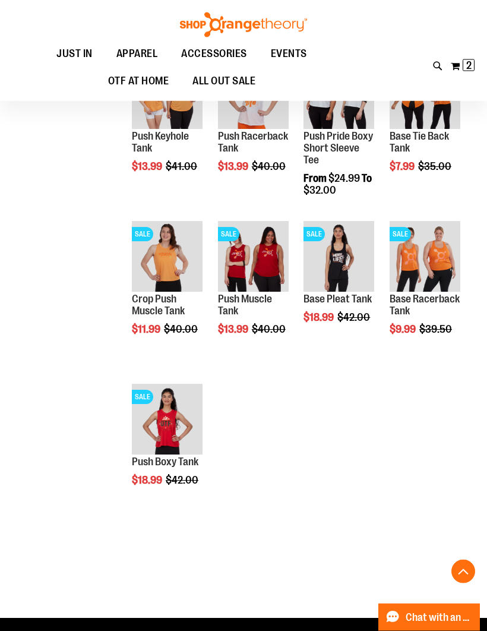
scroll to position [7988, 0]
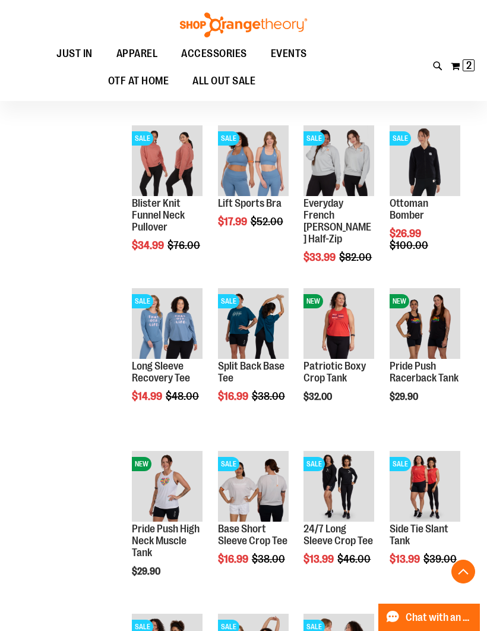
scroll to position [6938, 0]
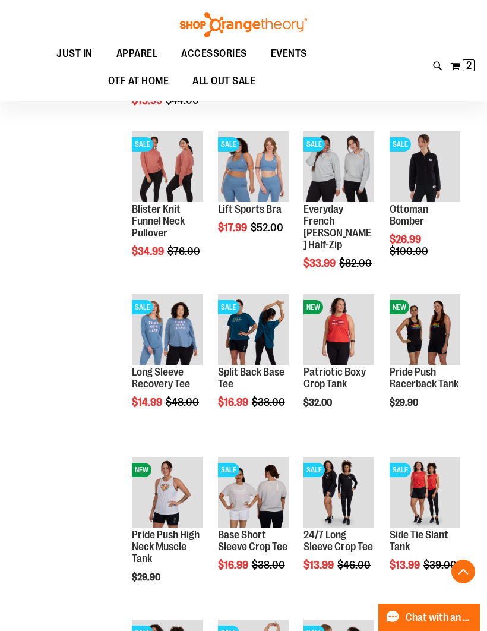
click at [328, 475] on span "Quickview" at bounding box center [331, 490] width 56 height 31
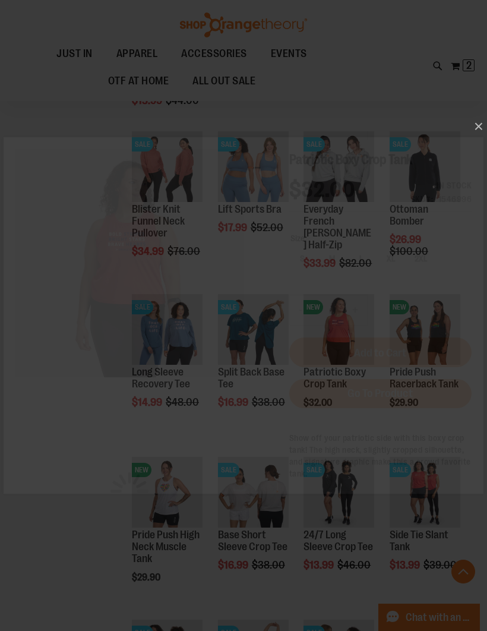
scroll to position [0, 0]
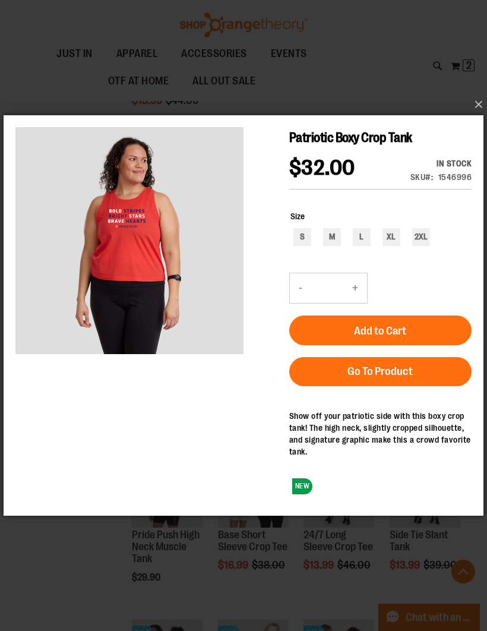
click at [467, 110] on button "×" at bounding box center [247, 104] width 480 height 26
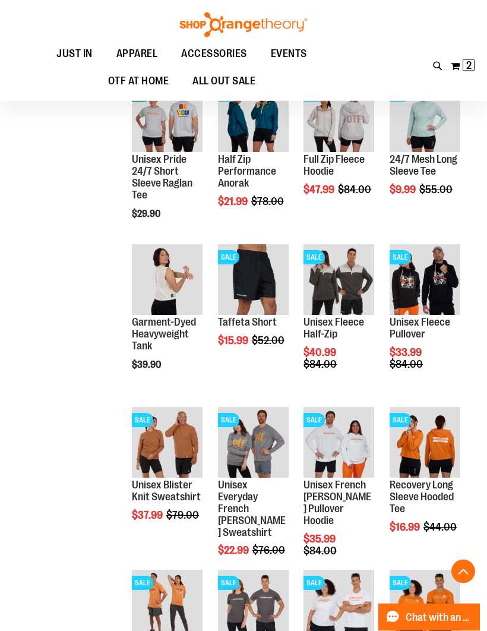
scroll to position [5849, 0]
click at [425, 436] on span "Quickview" at bounding box center [418, 451] width 56 height 31
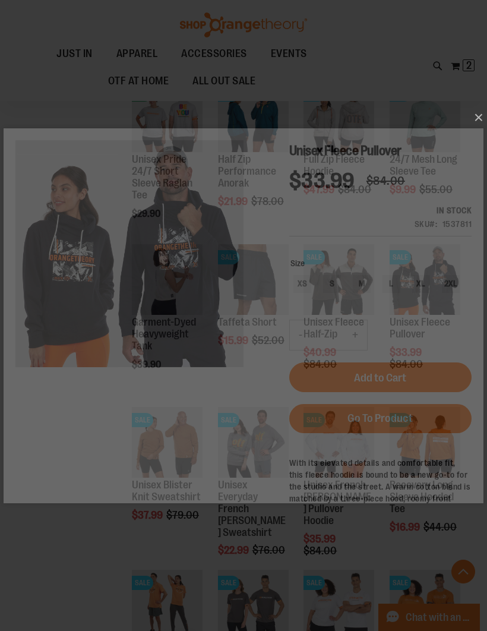
scroll to position [0, 0]
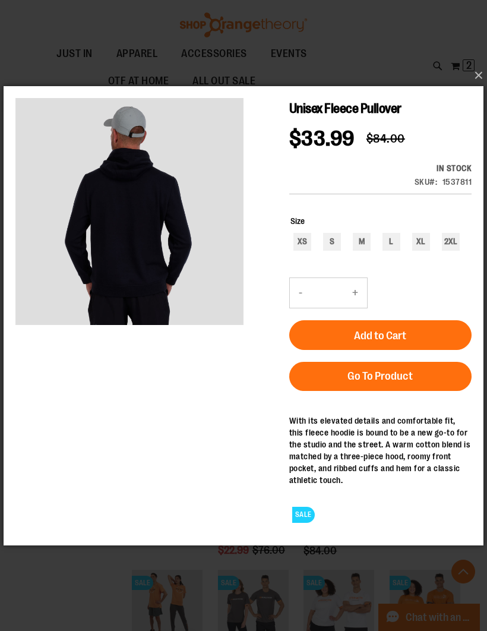
click at [472, 75] on button "×" at bounding box center [247, 75] width 480 height 26
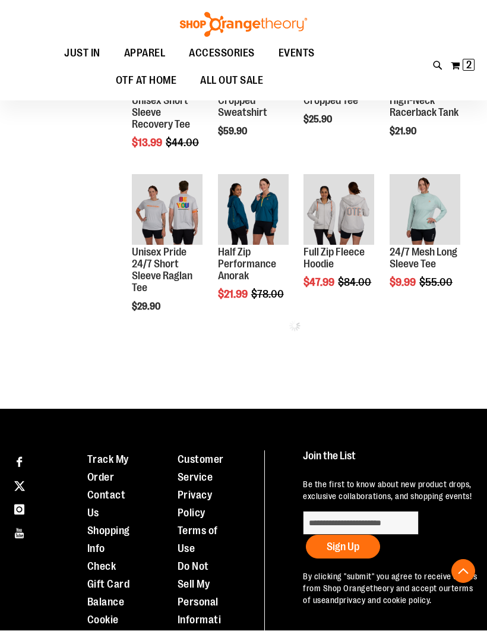
scroll to position [370, 0]
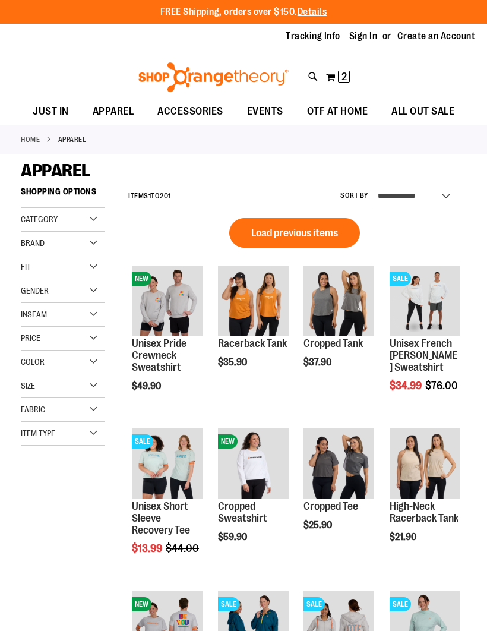
click at [44, 340] on div "Price" at bounding box center [63, 339] width 84 height 24
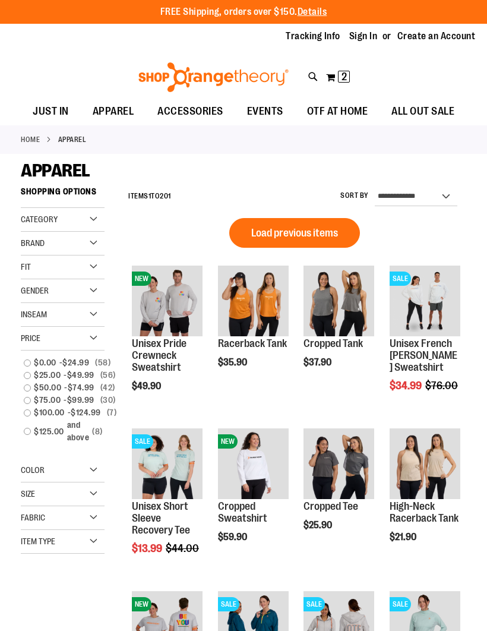
click at [37, 216] on span "Category" at bounding box center [39, 219] width 37 height 10
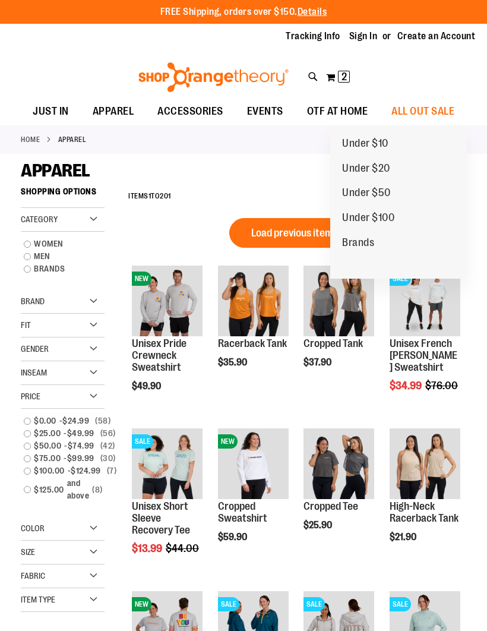
click at [401, 171] on link "Under $20" at bounding box center [366, 168] width 72 height 25
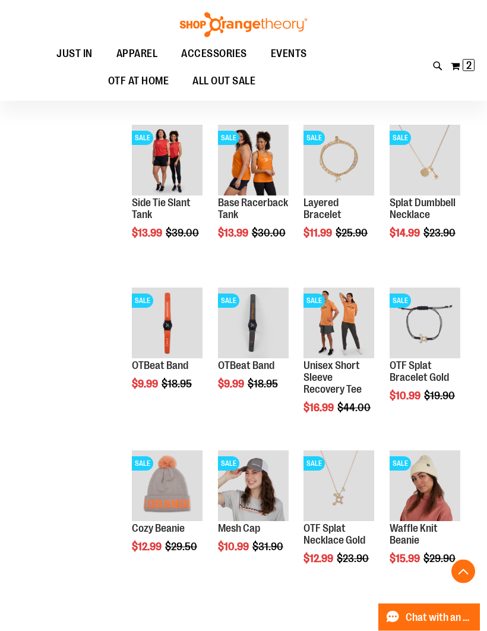
scroll to position [599, 0]
click at [158, 305] on span "Quickview" at bounding box center [160, 320] width 56 height 31
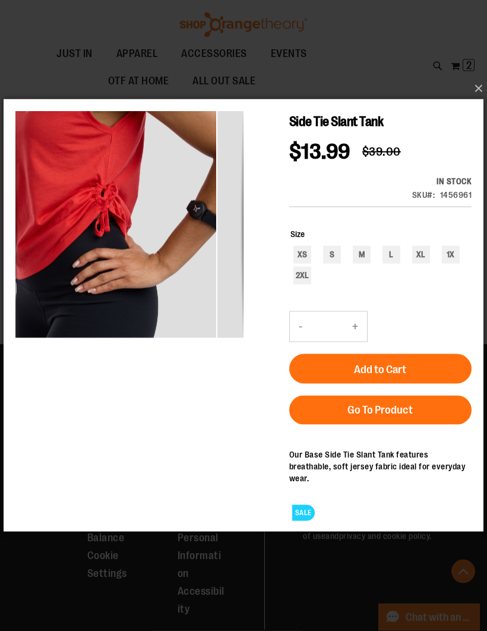
scroll to position [1448, 0]
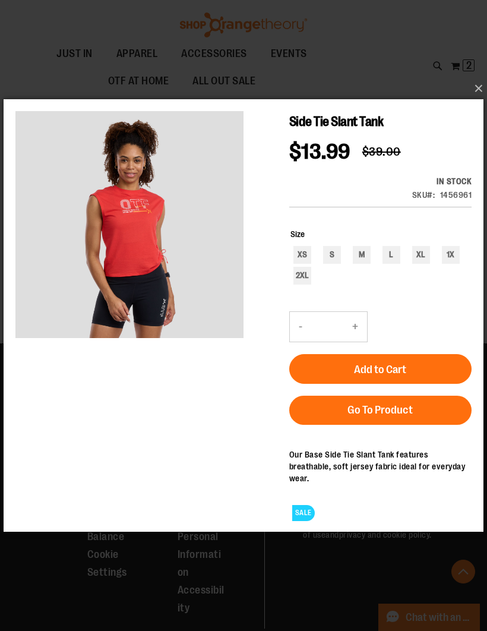
click at [479, 102] on button "×" at bounding box center [247, 88] width 480 height 26
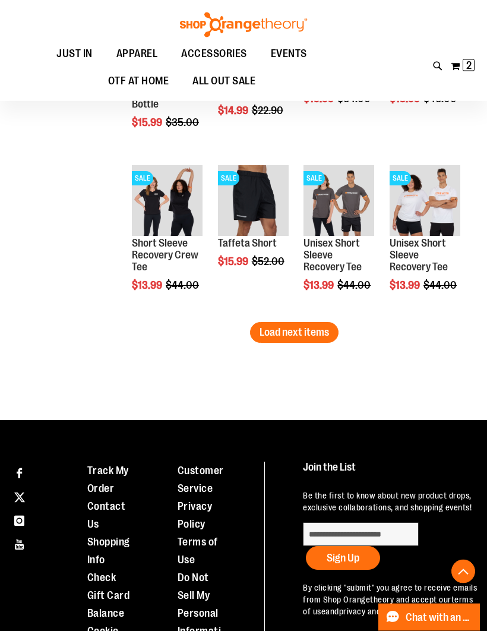
scroll to position [1372, 0]
click at [446, 358] on span "Quickview" at bounding box center [418, 373] width 56 height 31
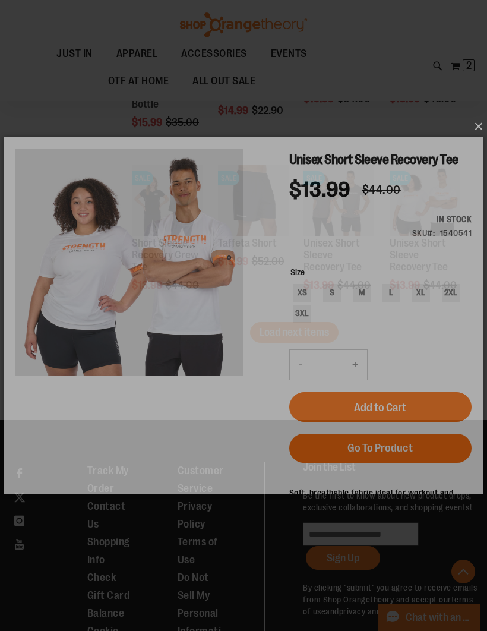
scroll to position [0, 0]
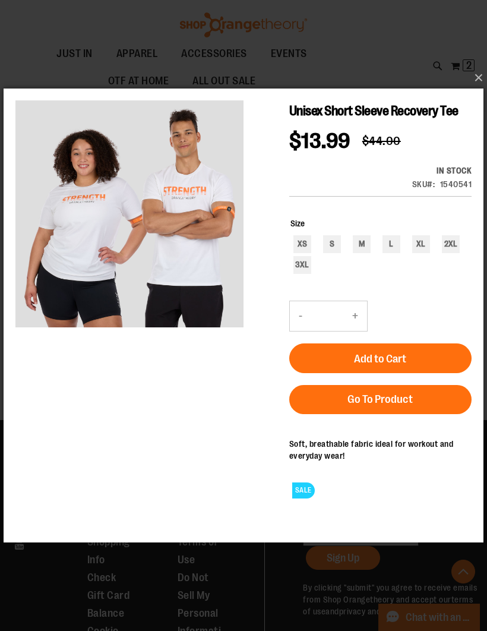
click at [470, 91] on button "×" at bounding box center [247, 78] width 480 height 26
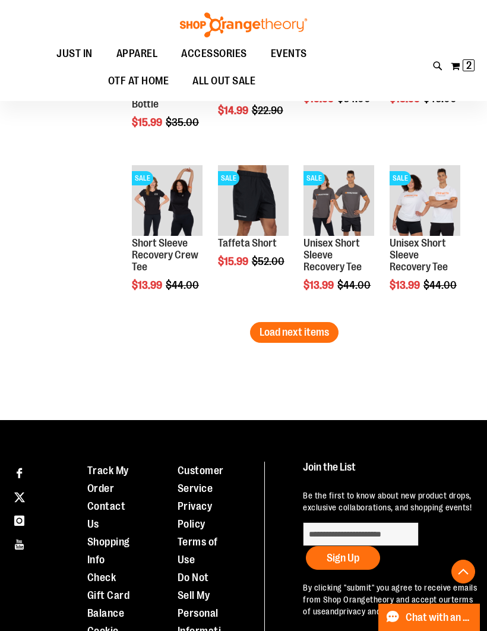
click at [296, 330] on span "Load next items" at bounding box center [294, 332] width 69 height 12
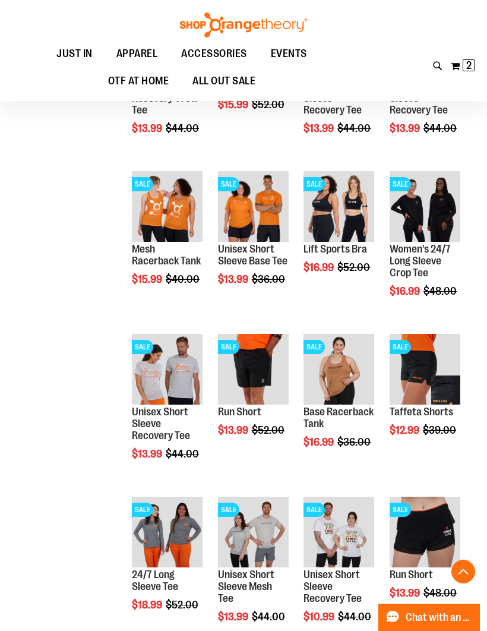
scroll to position [1530, 0]
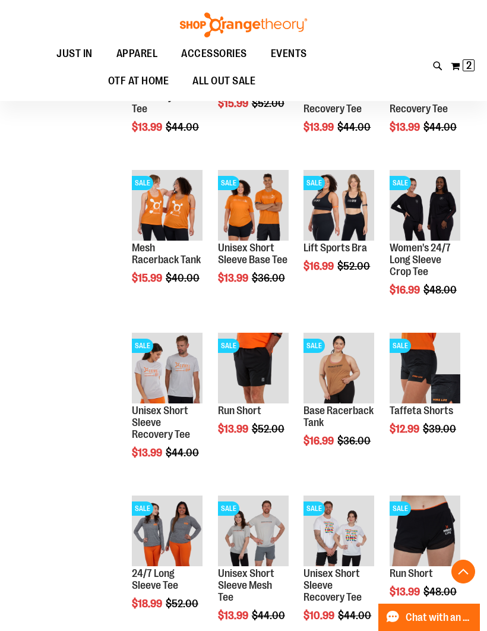
click at [342, 339] on span "Quickview" at bounding box center [331, 354] width 56 height 31
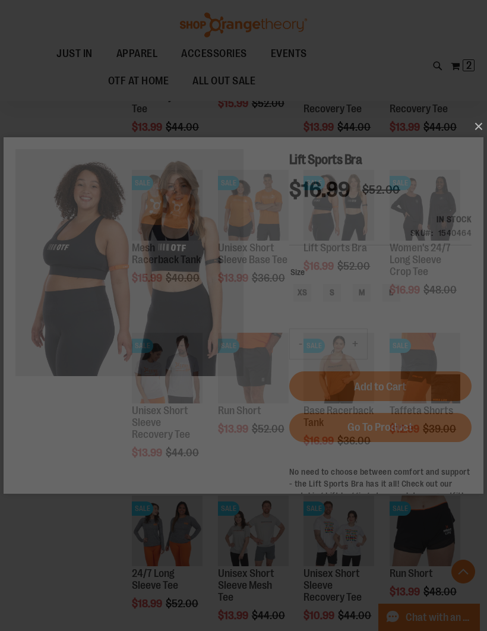
scroll to position [0, 0]
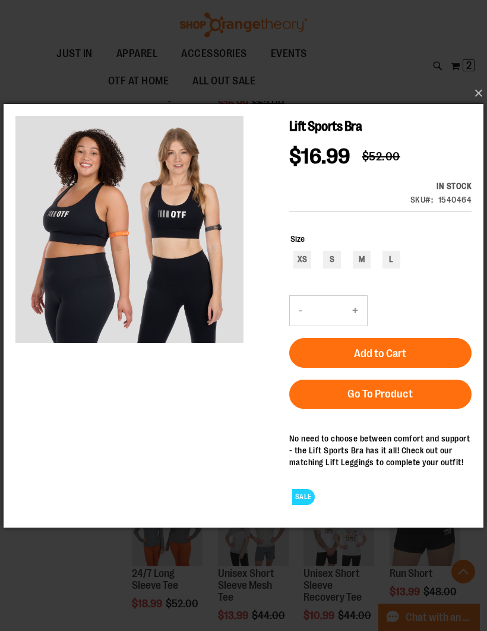
click at [478, 106] on button "×" at bounding box center [247, 93] width 480 height 26
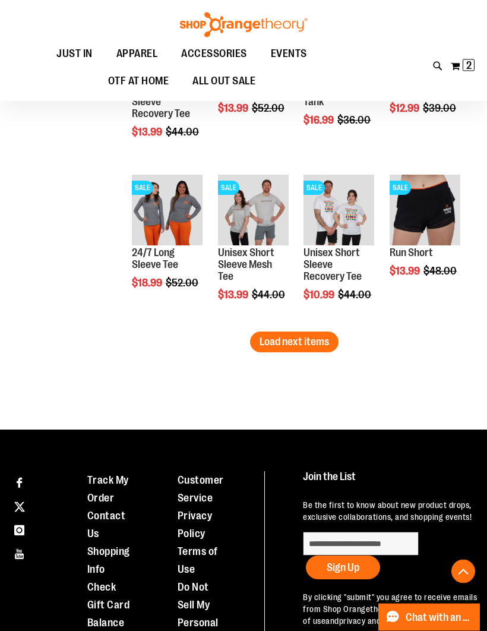
scroll to position [1851, 0]
click at [285, 334] on button "Load next items" at bounding box center [294, 341] width 88 height 21
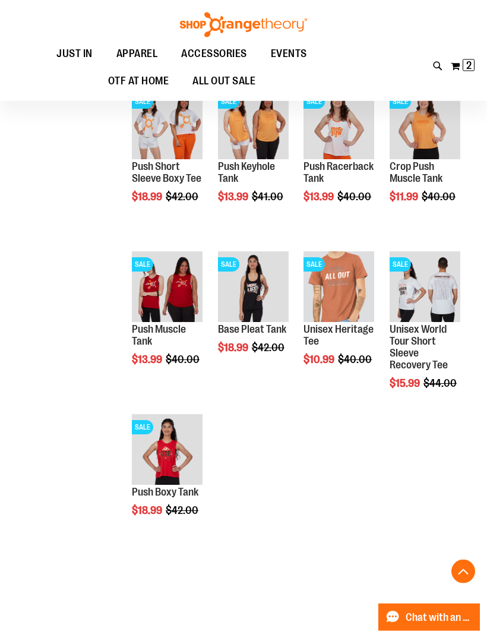
scroll to position [2099, 0]
click at [248, 420] on span "Quickview" at bounding box center [246, 435] width 56 height 31
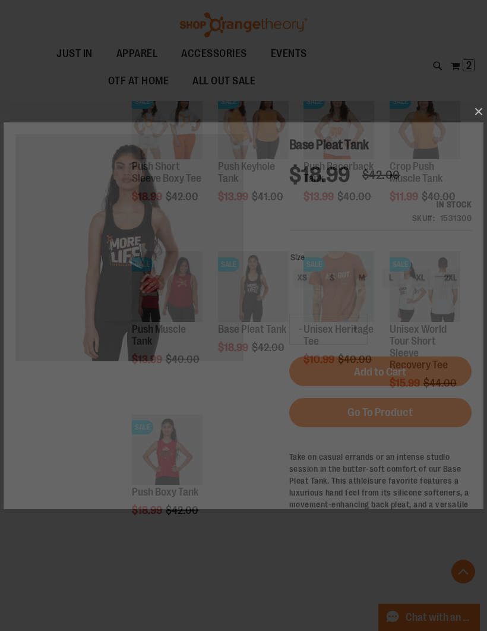
scroll to position [0, 0]
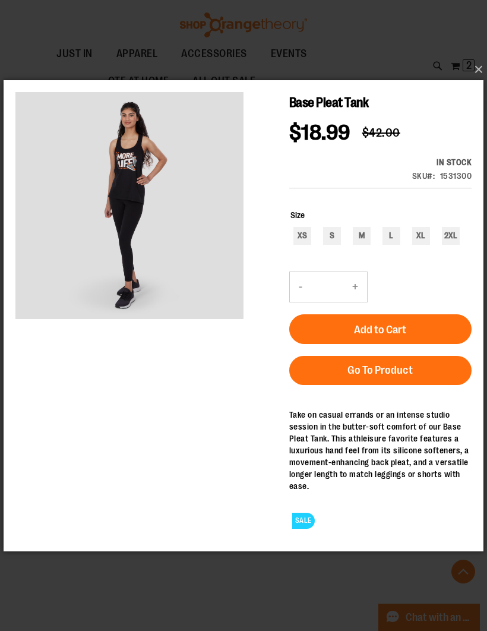
click at [474, 71] on button "×" at bounding box center [247, 69] width 480 height 26
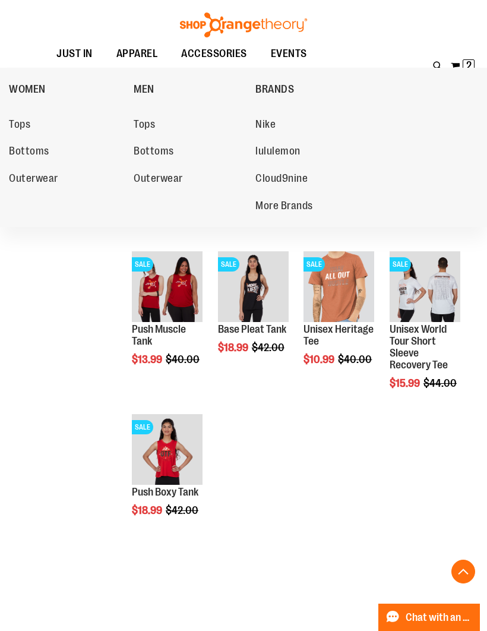
click at [147, 89] on span "MEN" at bounding box center [144, 90] width 21 height 15
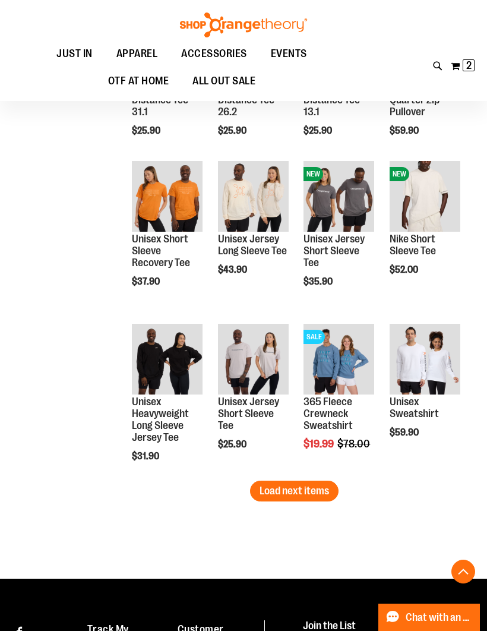
scroll to position [1214, 0]
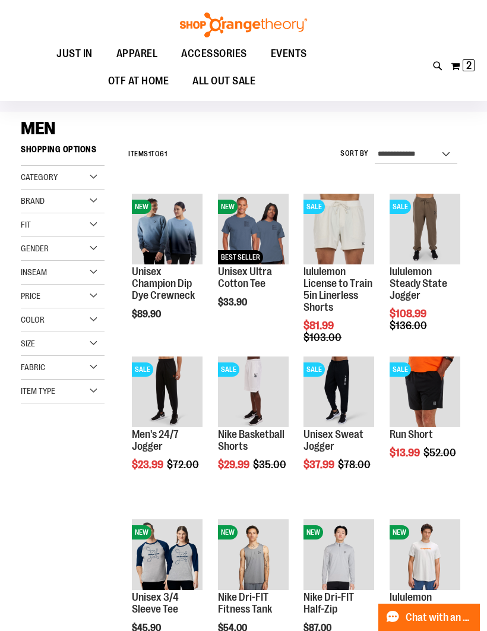
scroll to position [9, 0]
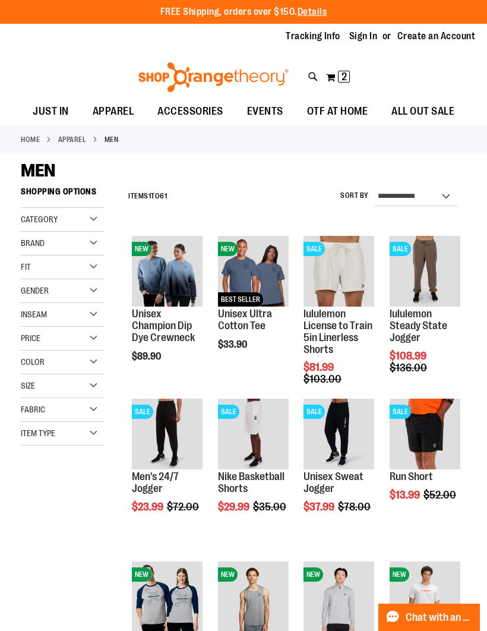
click at [350, 75] on button "My Cart 2 2 items" at bounding box center [337, 77] width 25 height 19
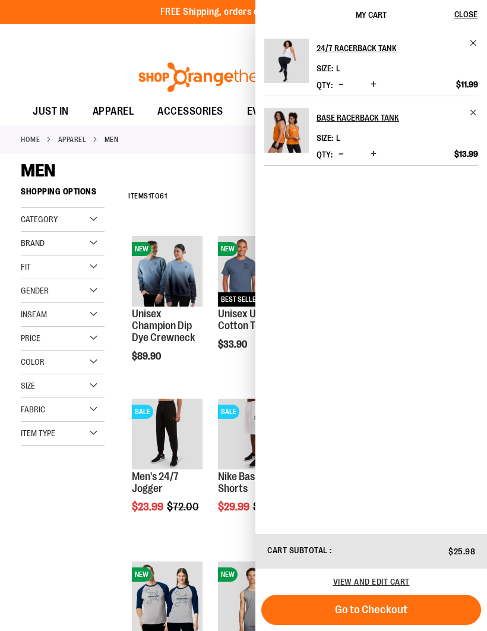
click at [354, 604] on span "Go to Checkout" at bounding box center [371, 609] width 72 height 13
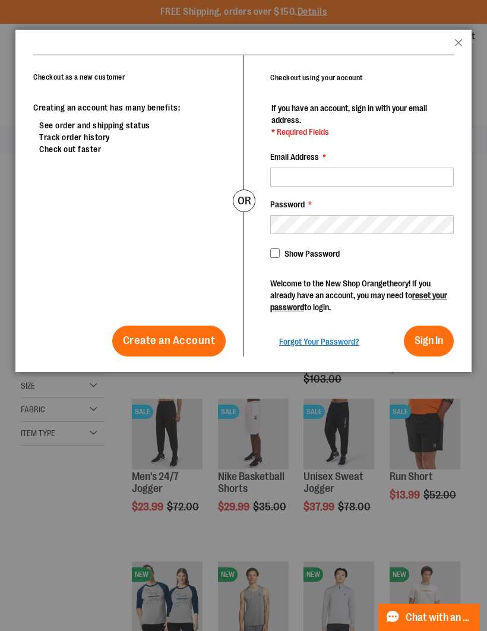
click at [459, 43] on button "Close" at bounding box center [458, 46] width 8 height 15
